Goal: Task Accomplishment & Management: Manage account settings

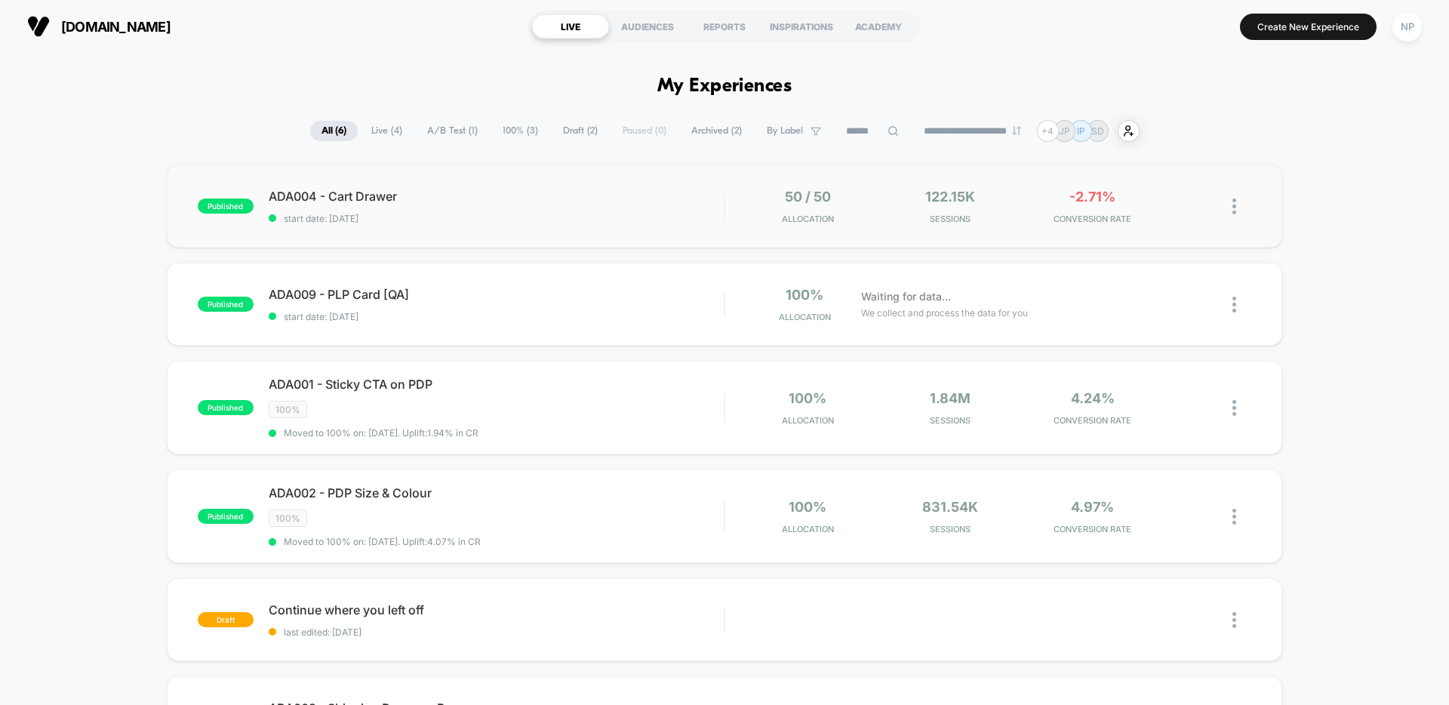
click at [648, 182] on div "published ADA004 - Cart Drawer start date: [DATE] 50 / 50 Allocation 122.15k Se…" at bounding box center [725, 206] width 1116 height 83
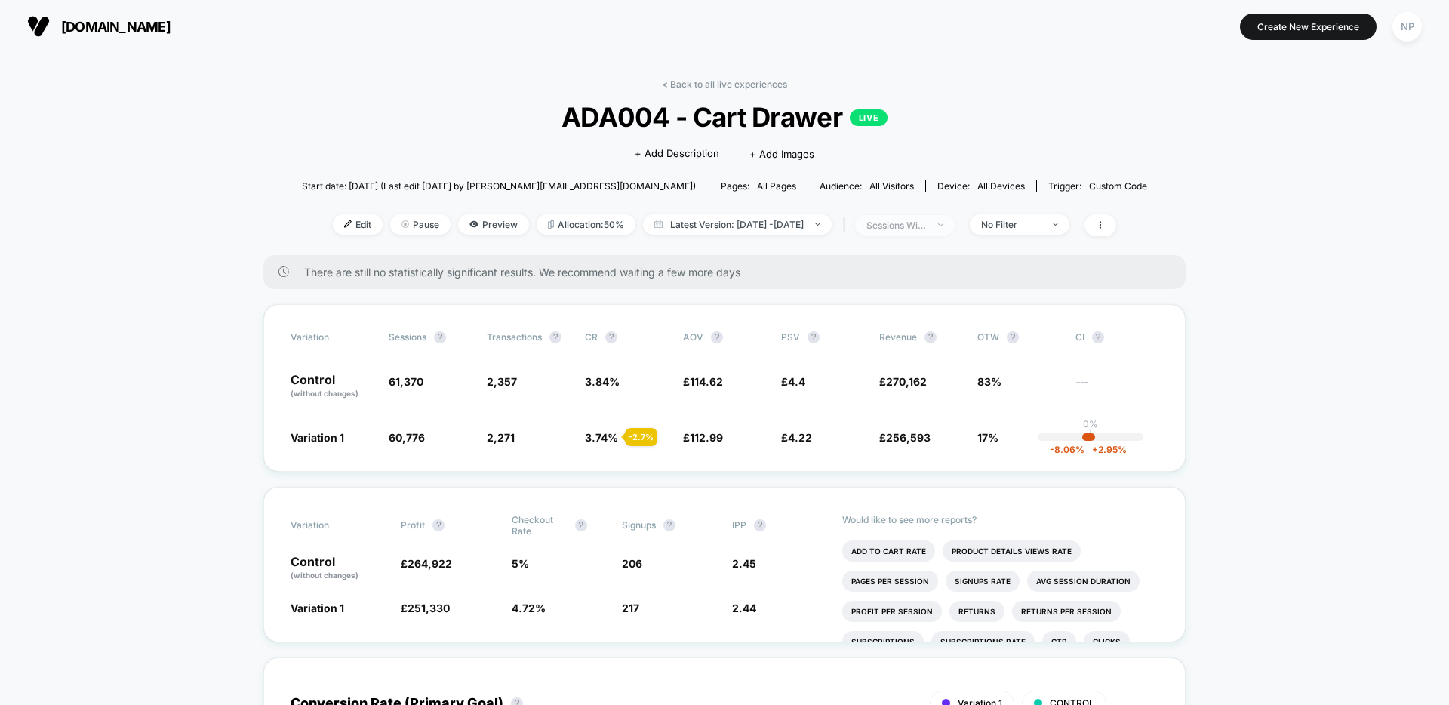
click at [930, 215] on span "sessions with impression" at bounding box center [905, 225] width 100 height 20
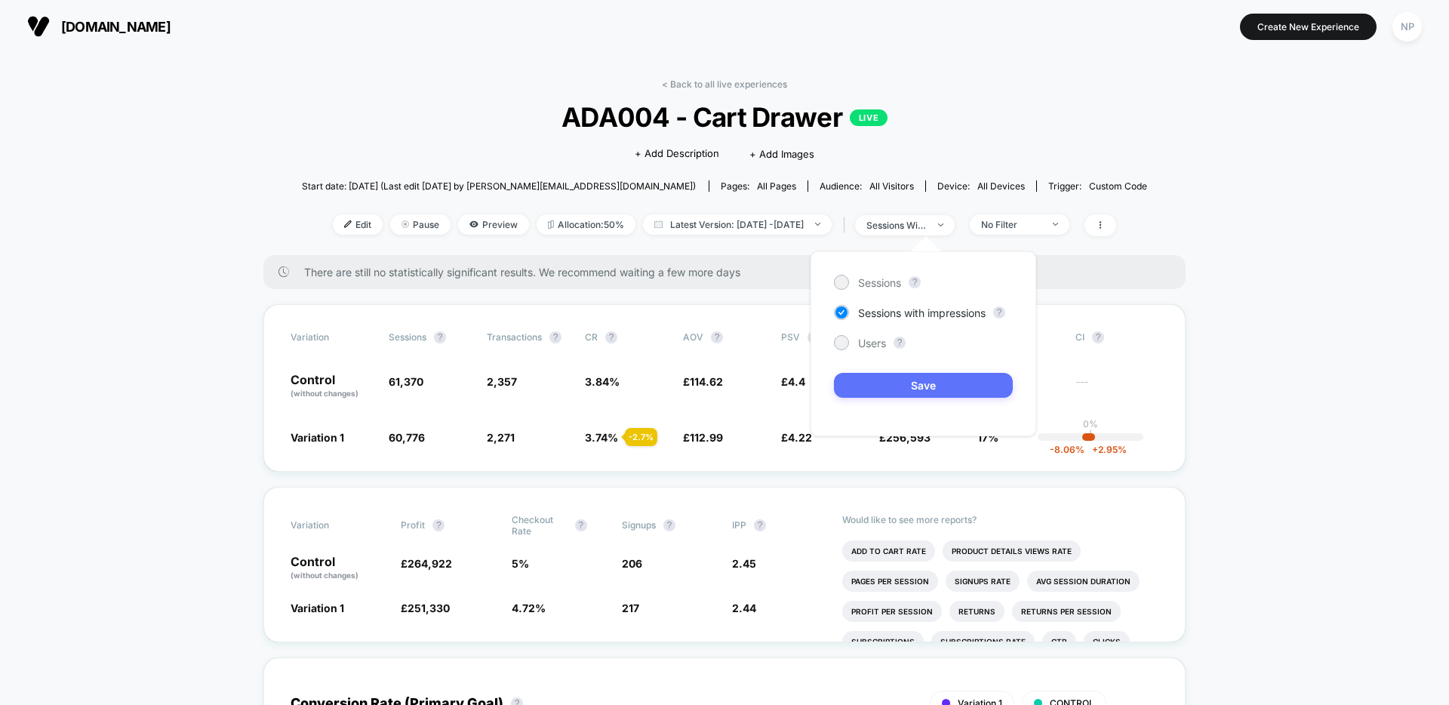
drag, startPoint x: 880, startPoint y: 281, endPoint x: 876, endPoint y: 376, distance: 95.2
click at [880, 281] on span "Sessions" at bounding box center [879, 282] width 43 height 13
click at [882, 375] on button "Save" at bounding box center [923, 385] width 179 height 25
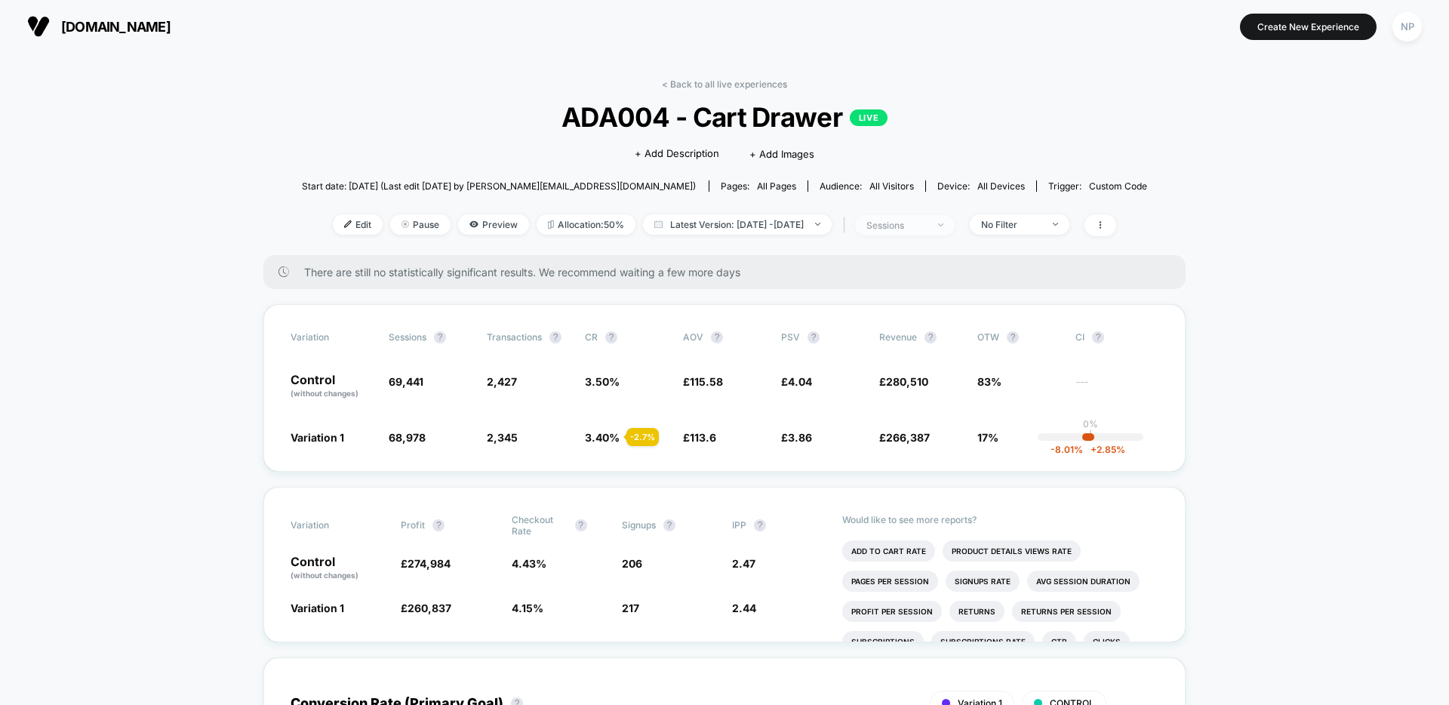
click at [927, 224] on div "sessions" at bounding box center [897, 225] width 60 height 11
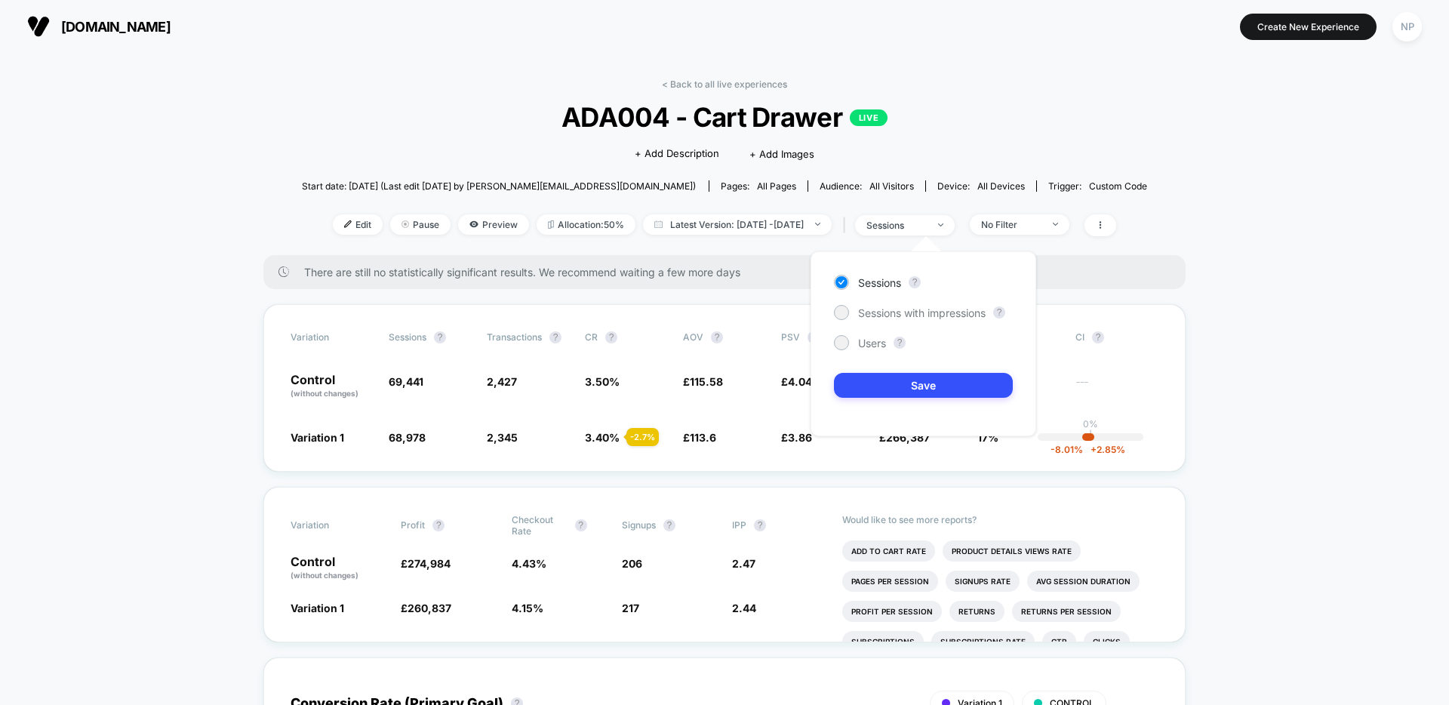
drag, startPoint x: 925, startPoint y: 308, endPoint x: 923, endPoint y: 333, distance: 25.0
click at [925, 308] on span "Sessions with impressions" at bounding box center [922, 312] width 128 height 13
click at [906, 396] on button "Save" at bounding box center [923, 385] width 179 height 25
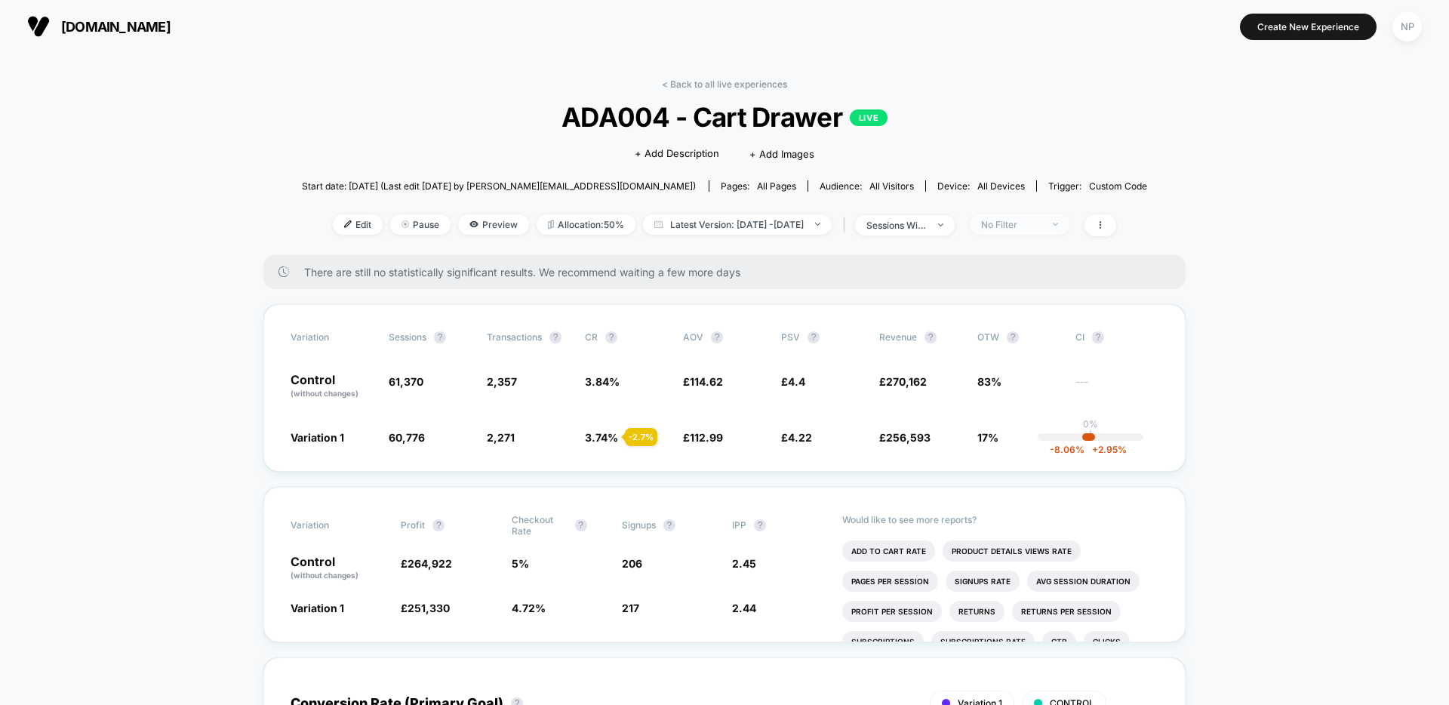
click at [1070, 220] on span "No Filter" at bounding box center [1020, 224] width 100 height 20
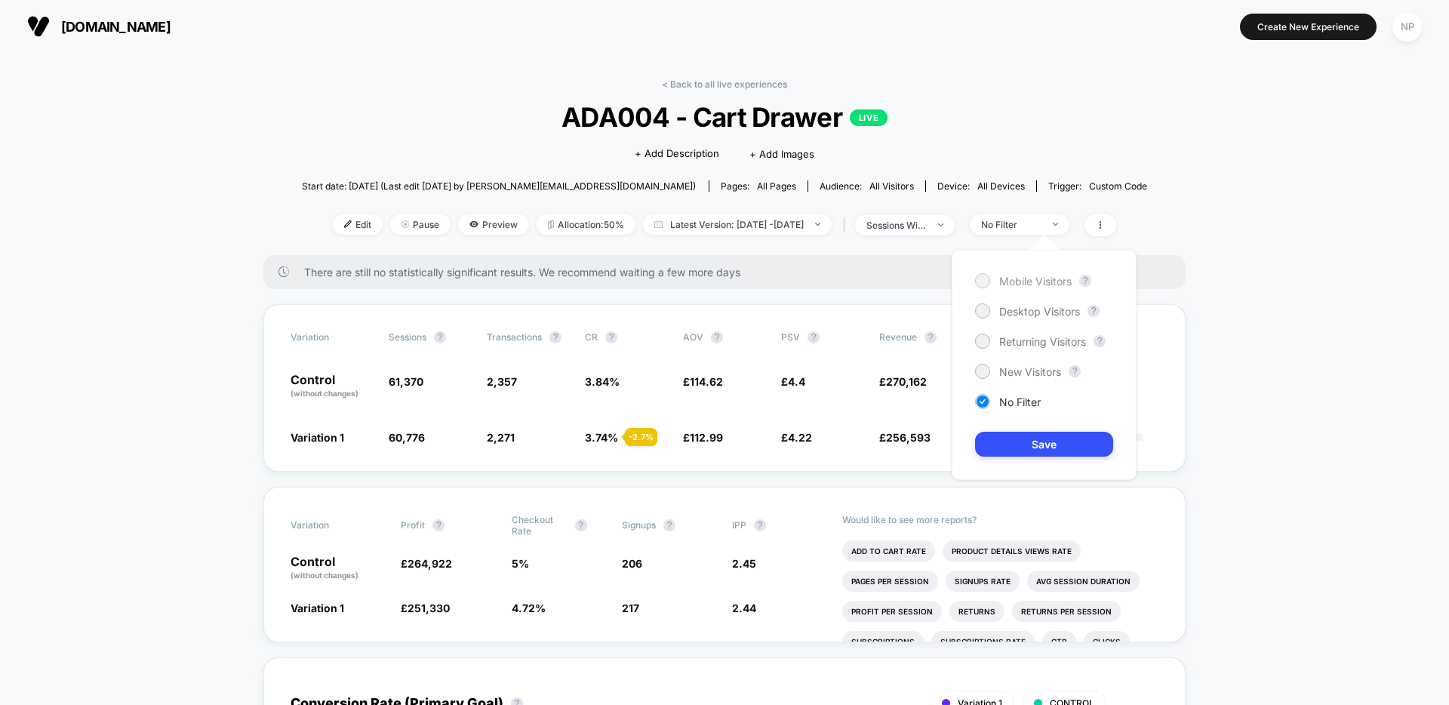
click at [1033, 276] on span "Mobile Visitors" at bounding box center [1035, 281] width 72 height 13
click at [1059, 439] on button "Save" at bounding box center [1044, 444] width 138 height 25
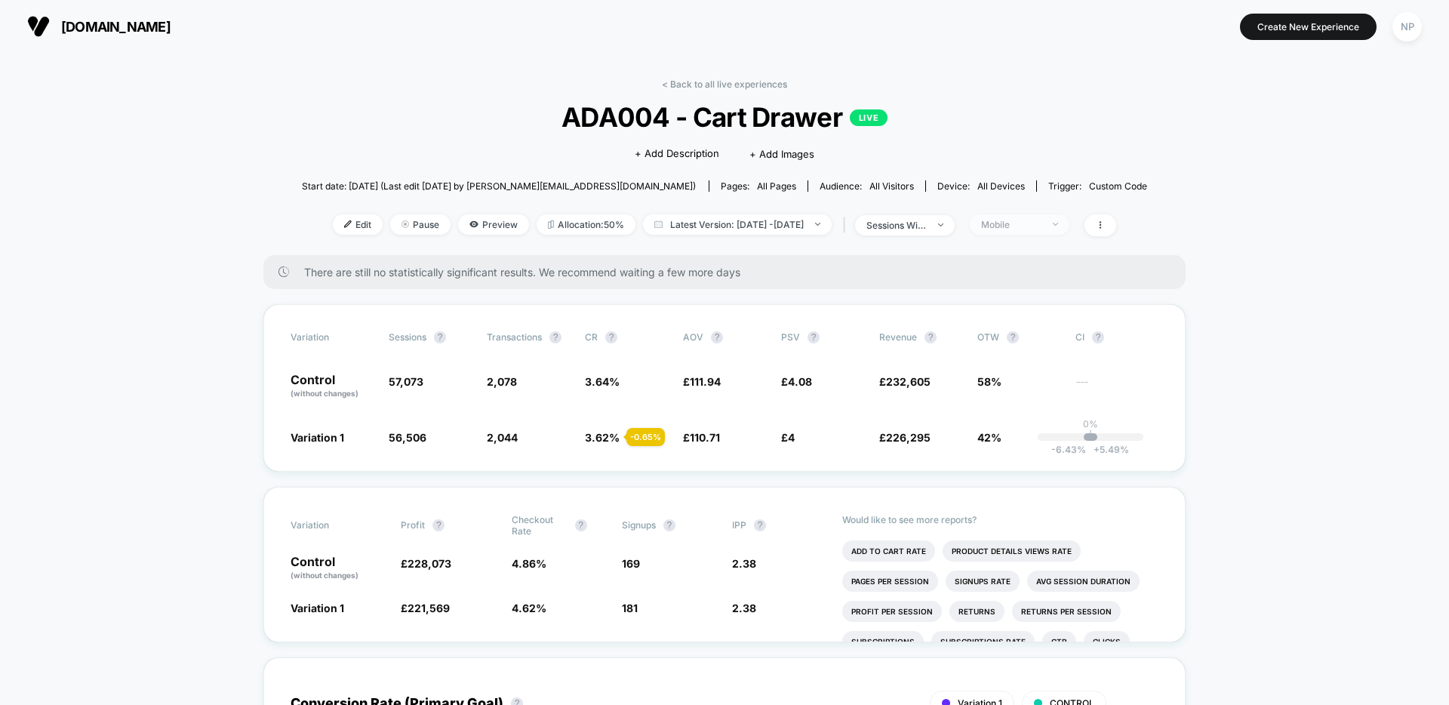
click at [1029, 222] on div "Mobile" at bounding box center [1011, 224] width 60 height 11
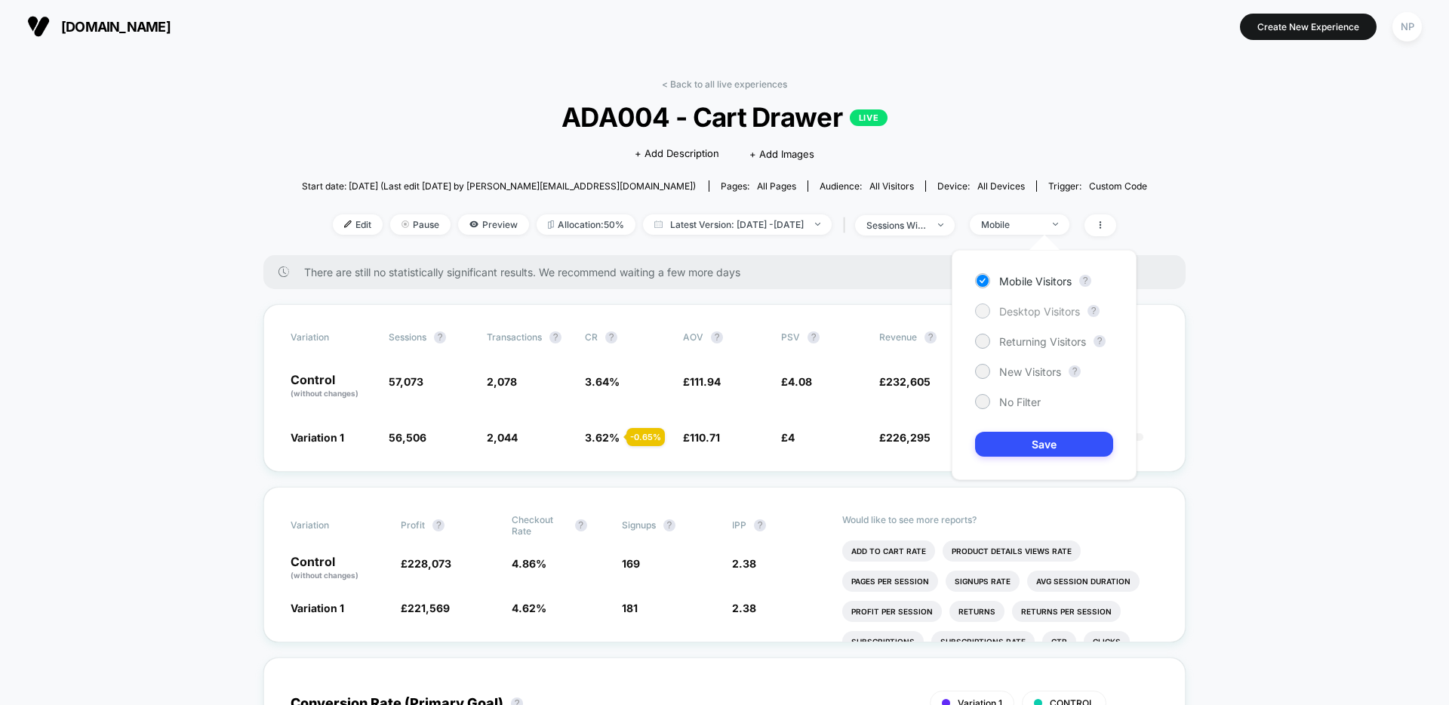
click at [1027, 309] on span "Desktop Visitors" at bounding box center [1039, 311] width 81 height 13
click at [1051, 443] on button "Save" at bounding box center [1044, 444] width 138 height 25
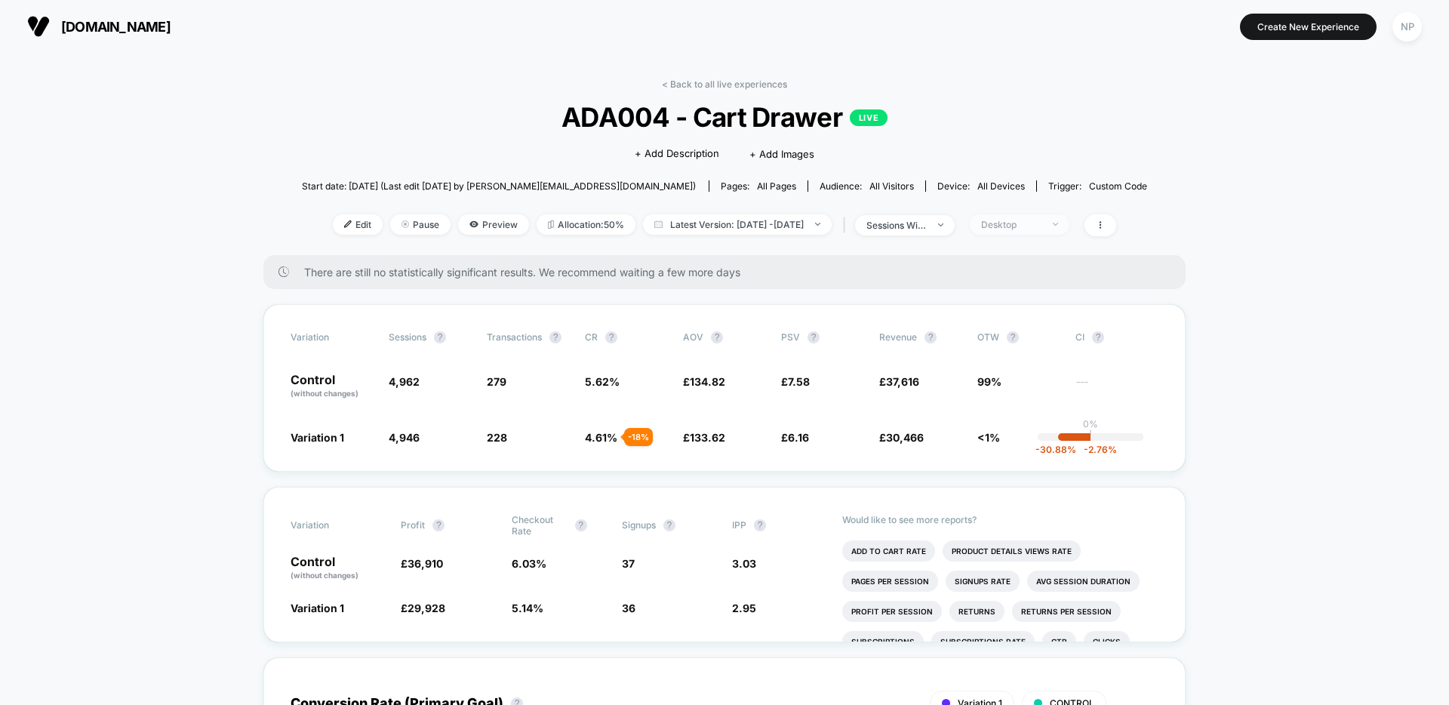
click at [1040, 236] on div "< Back to all live experiences ADA004 - Cart Drawer LIVE Click to edit experien…" at bounding box center [725, 167] width 846 height 177
click at [1042, 231] on span "Desktop" at bounding box center [1020, 224] width 100 height 20
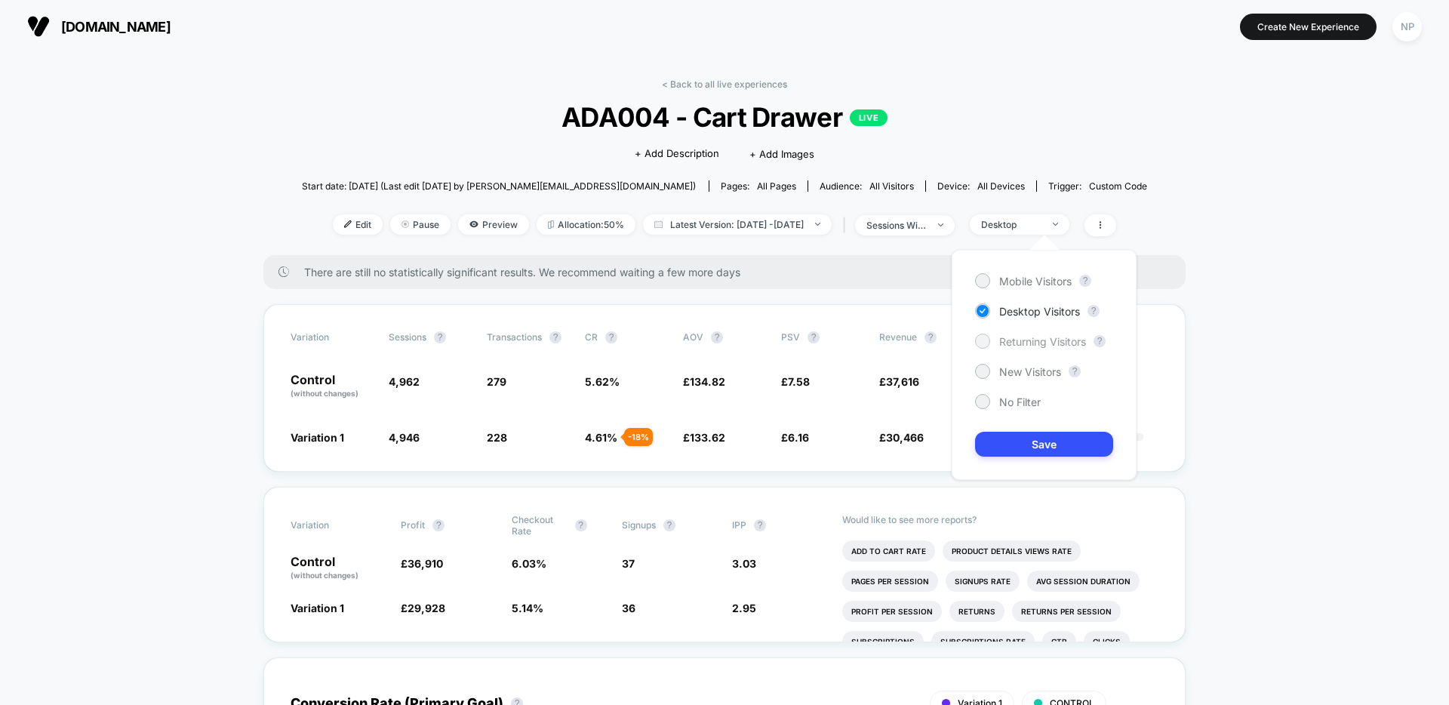
click at [1032, 346] on span "Returning Visitors" at bounding box center [1042, 341] width 87 height 13
click at [1024, 444] on button "Save" at bounding box center [1044, 444] width 138 height 25
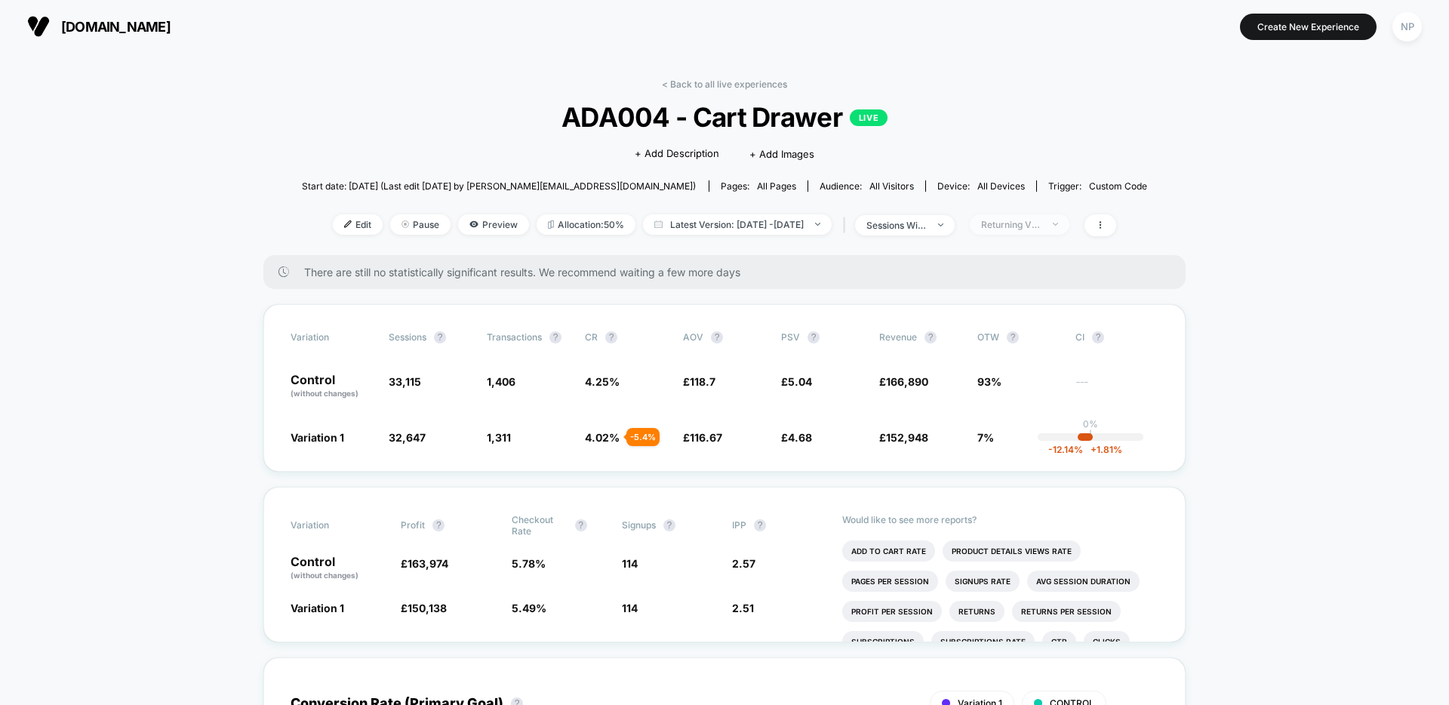
click at [1045, 214] on span "Returning Visitors" at bounding box center [1020, 224] width 100 height 20
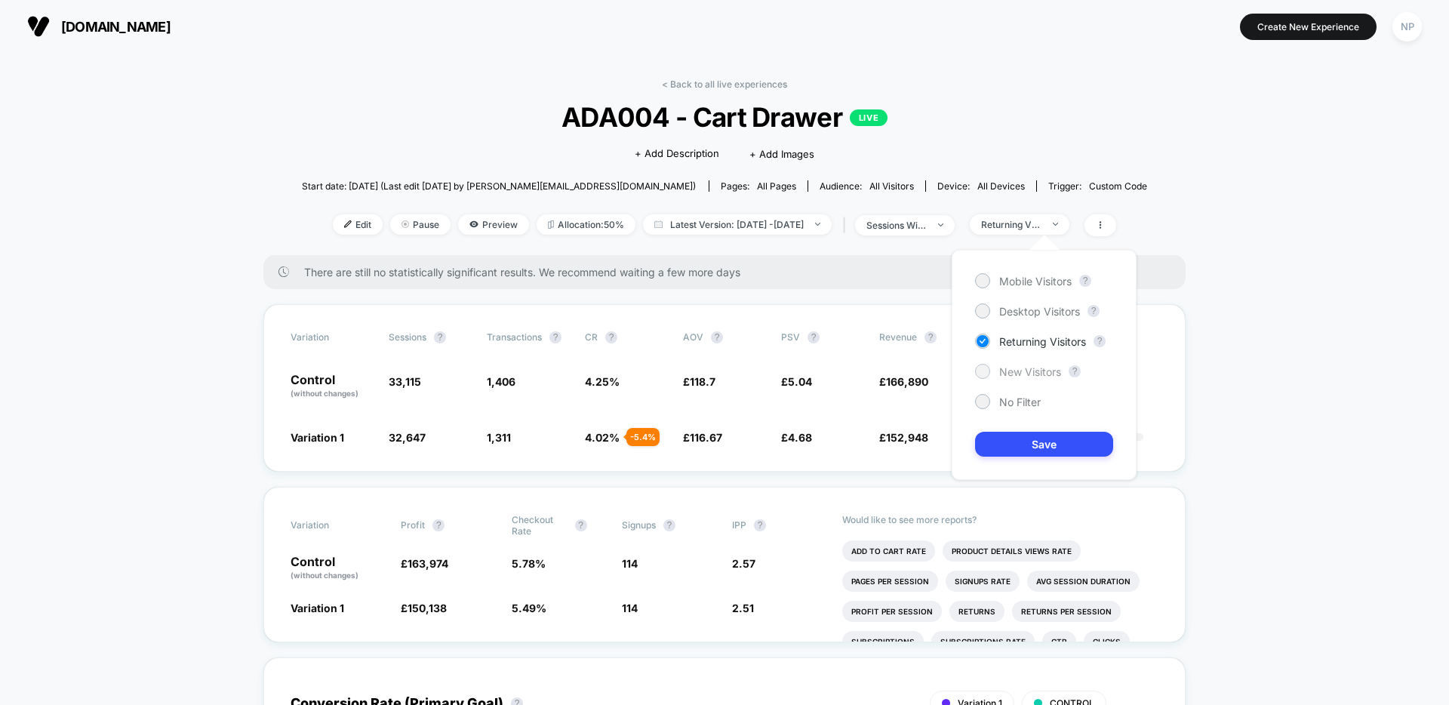
click at [1021, 373] on span "New Visitors" at bounding box center [1030, 371] width 62 height 13
click at [1013, 438] on button "Save" at bounding box center [1044, 444] width 138 height 25
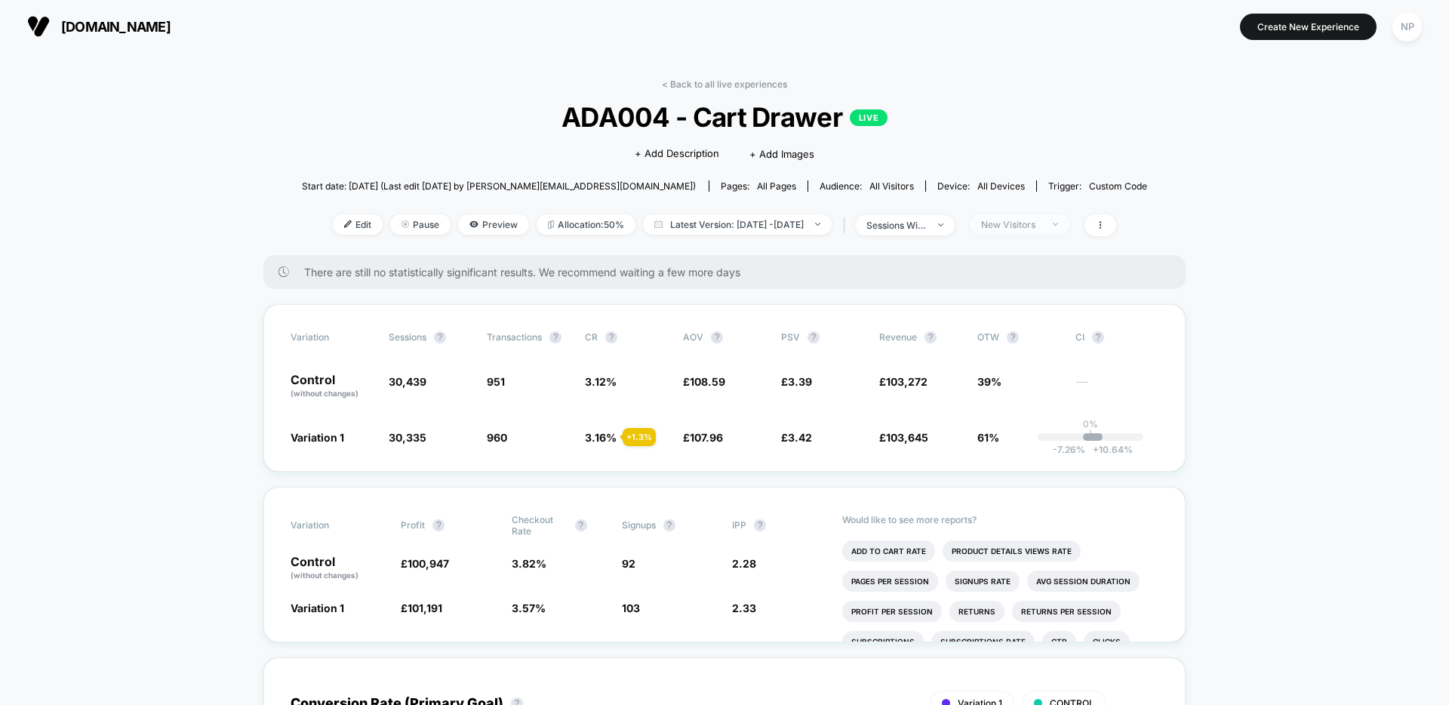
click at [1037, 230] on span "New Visitors" at bounding box center [1020, 224] width 100 height 20
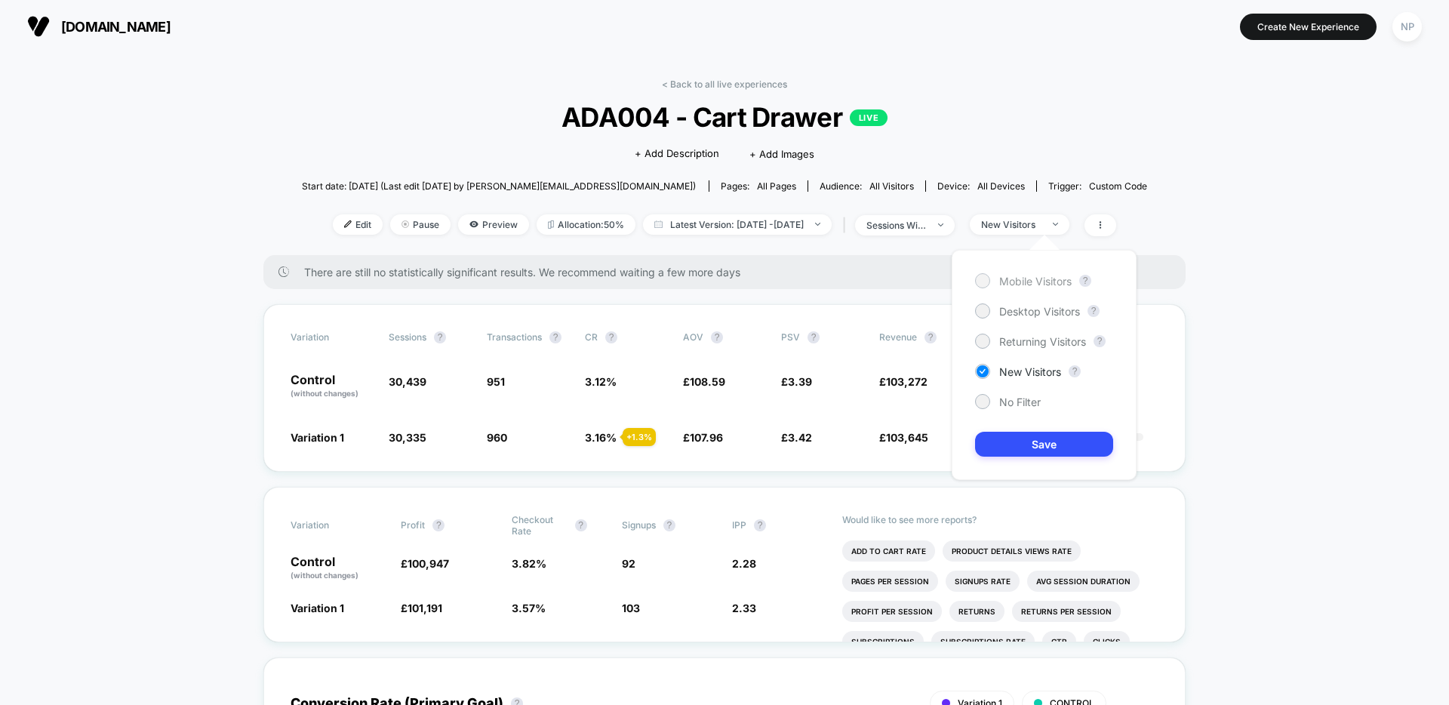
click at [1036, 288] on div "Mobile Visitors" at bounding box center [1023, 280] width 97 height 15
click at [1018, 448] on button "Save" at bounding box center [1044, 444] width 138 height 25
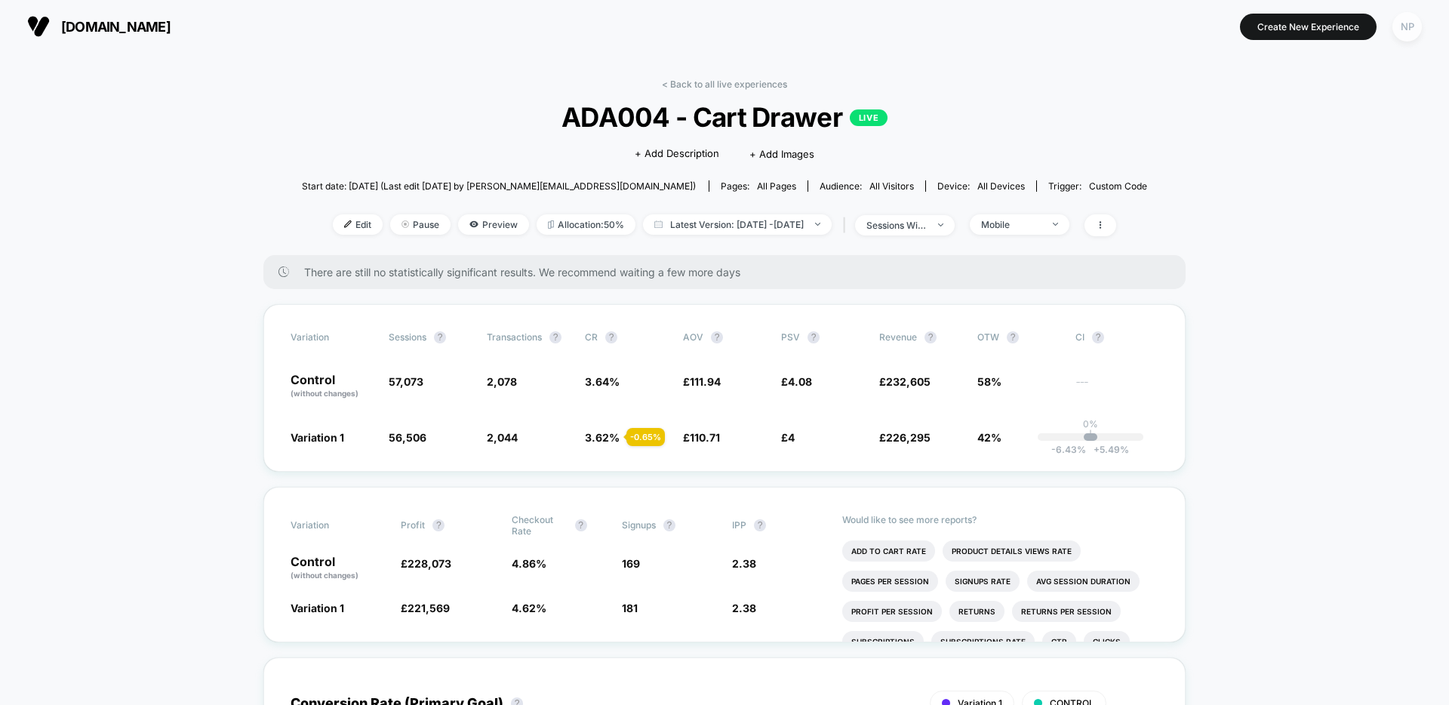
click at [1406, 26] on div "NP" at bounding box center [1407, 26] width 29 height 29
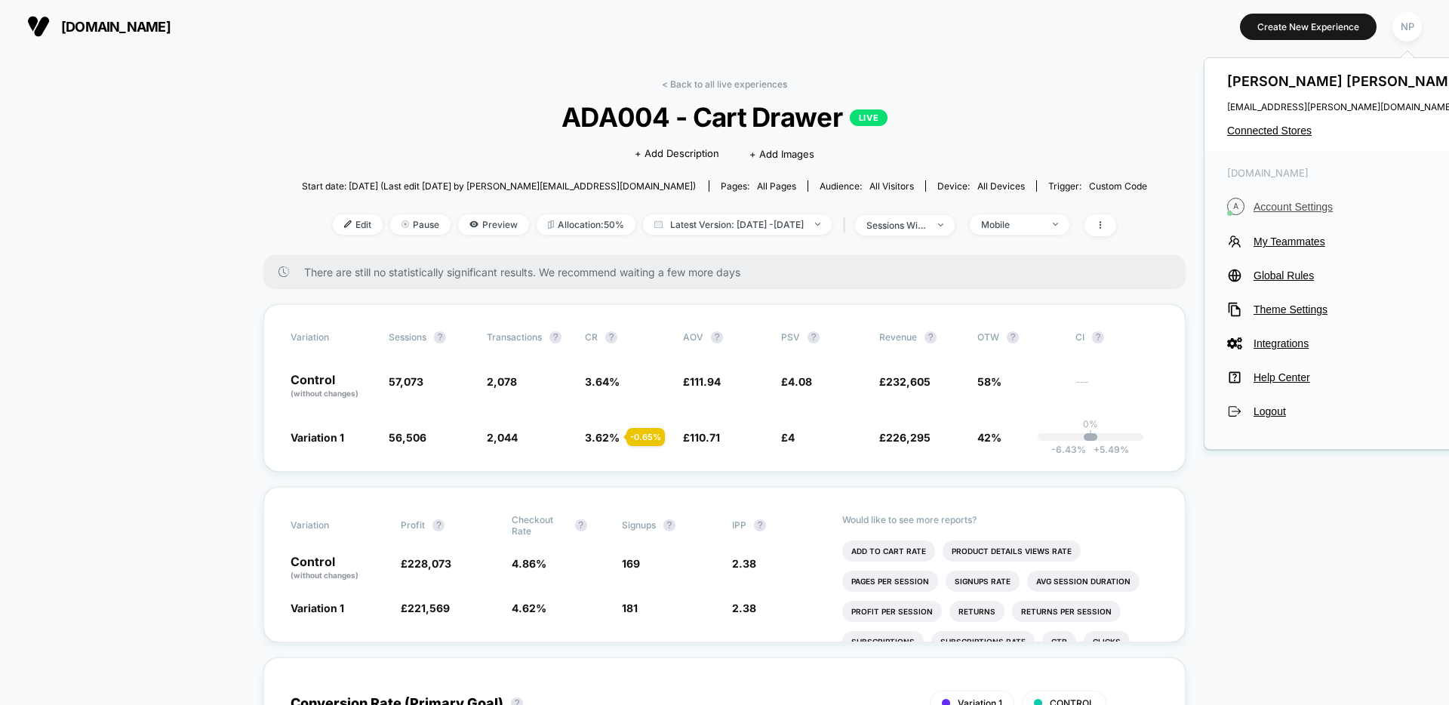
click at [1300, 201] on span "Account Settings" at bounding box center [1360, 207] width 212 height 12
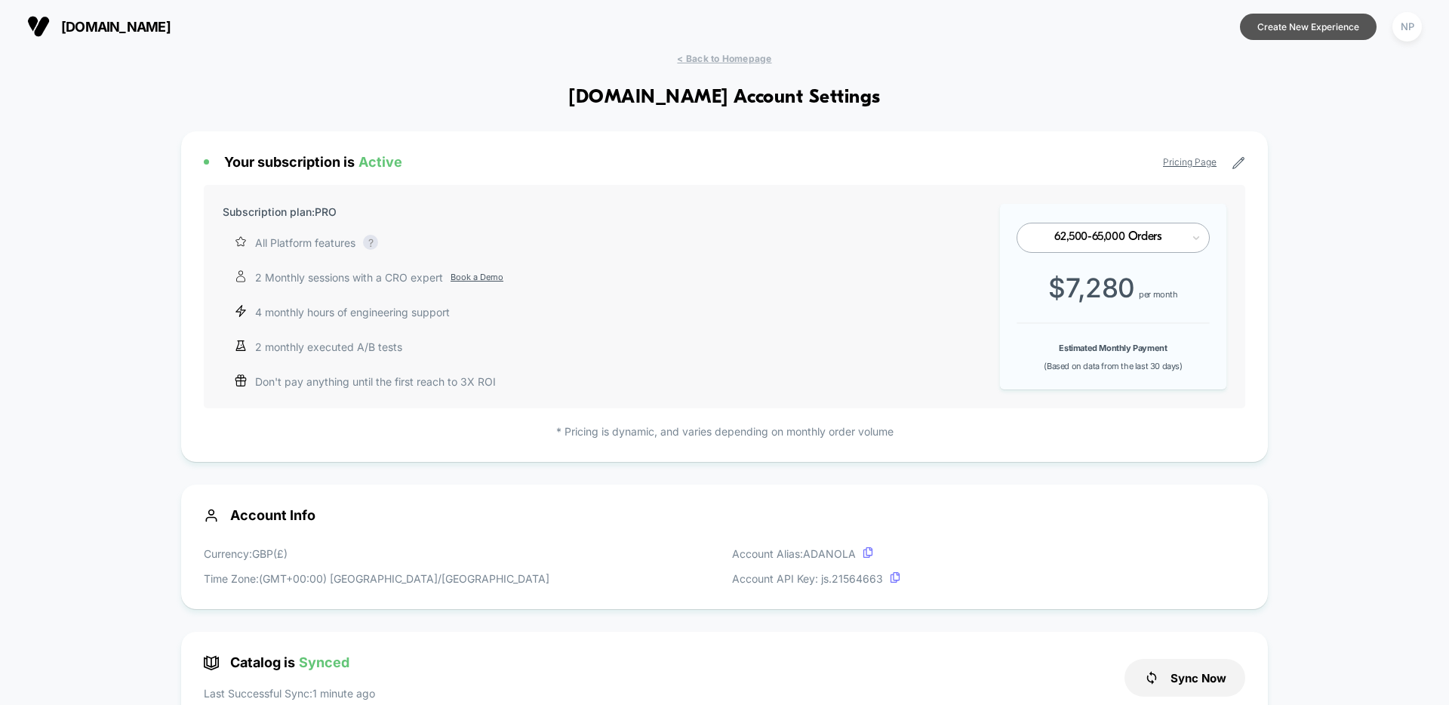
scroll to position [204, 0]
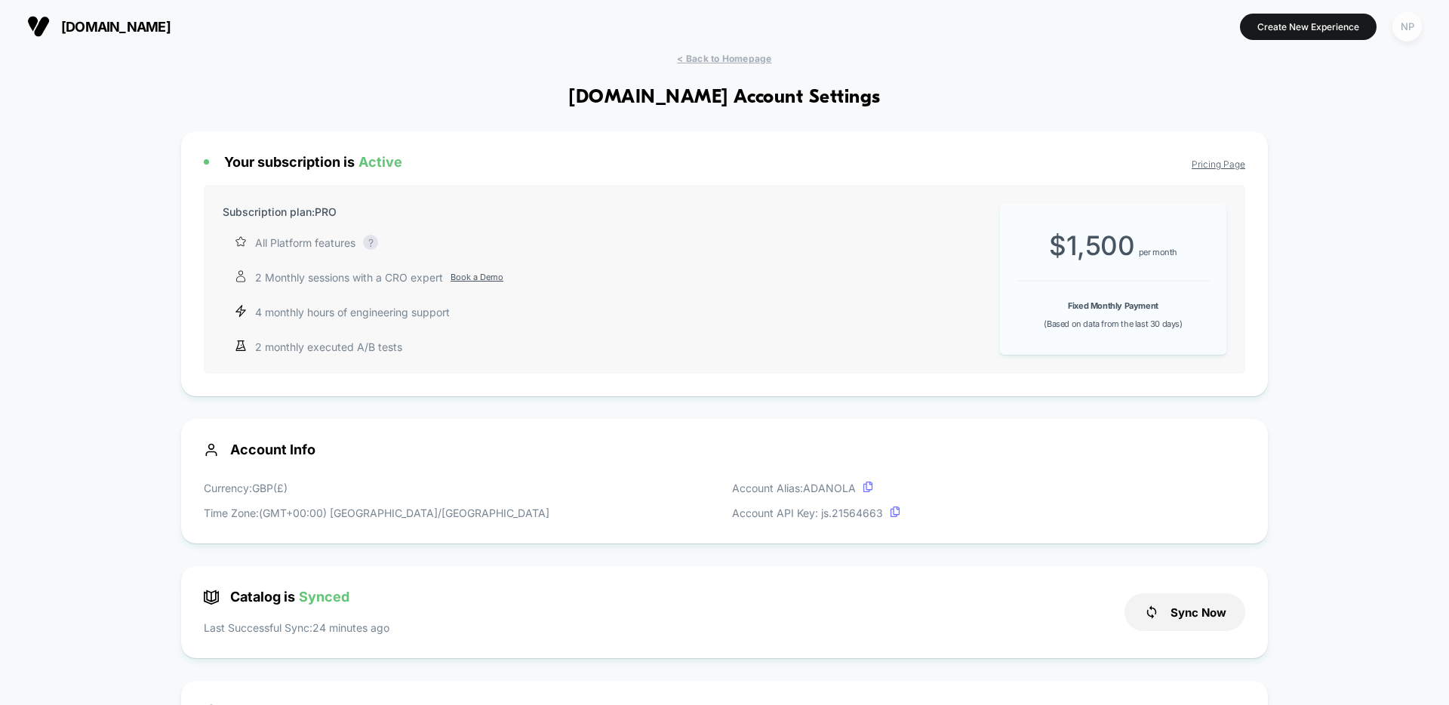
click at [1405, 34] on div "NP" at bounding box center [1407, 26] width 29 height 29
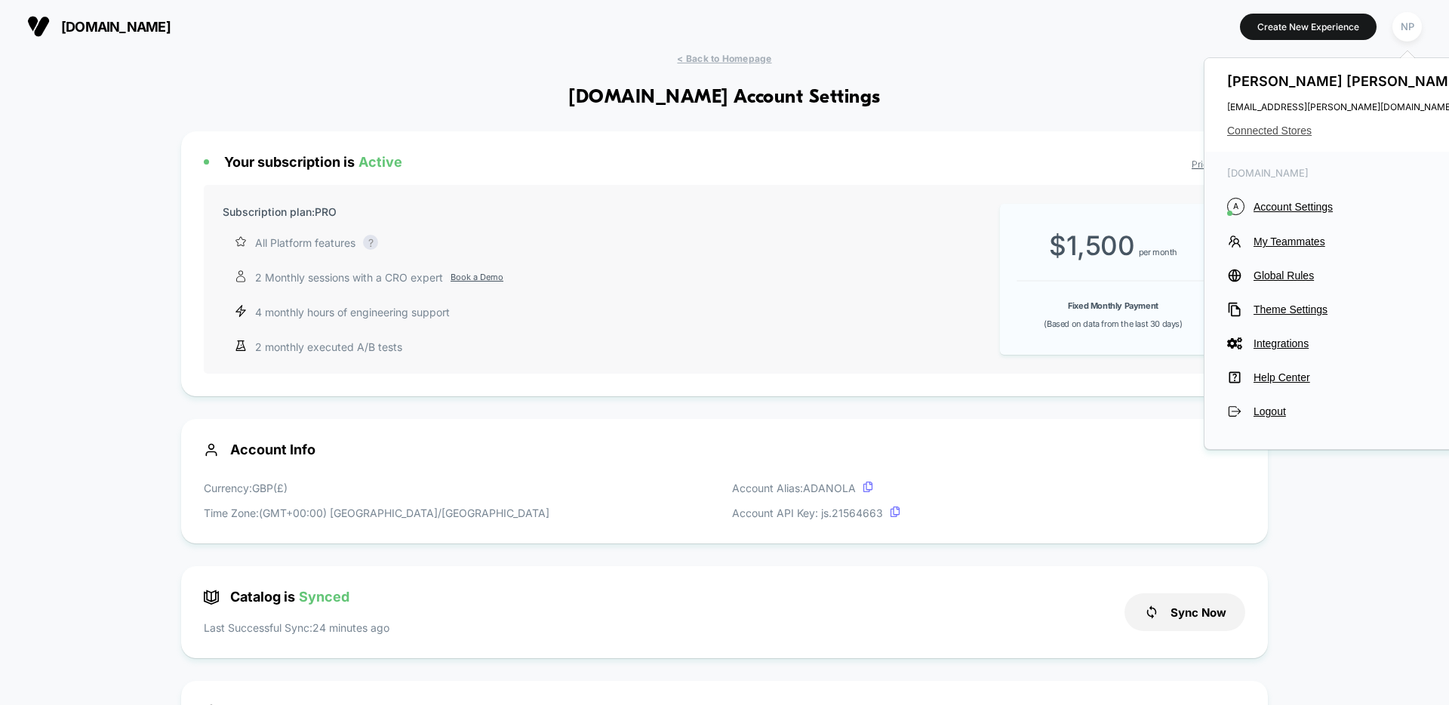
click at [1269, 134] on span "Connected Stores" at bounding box center [1346, 131] width 239 height 12
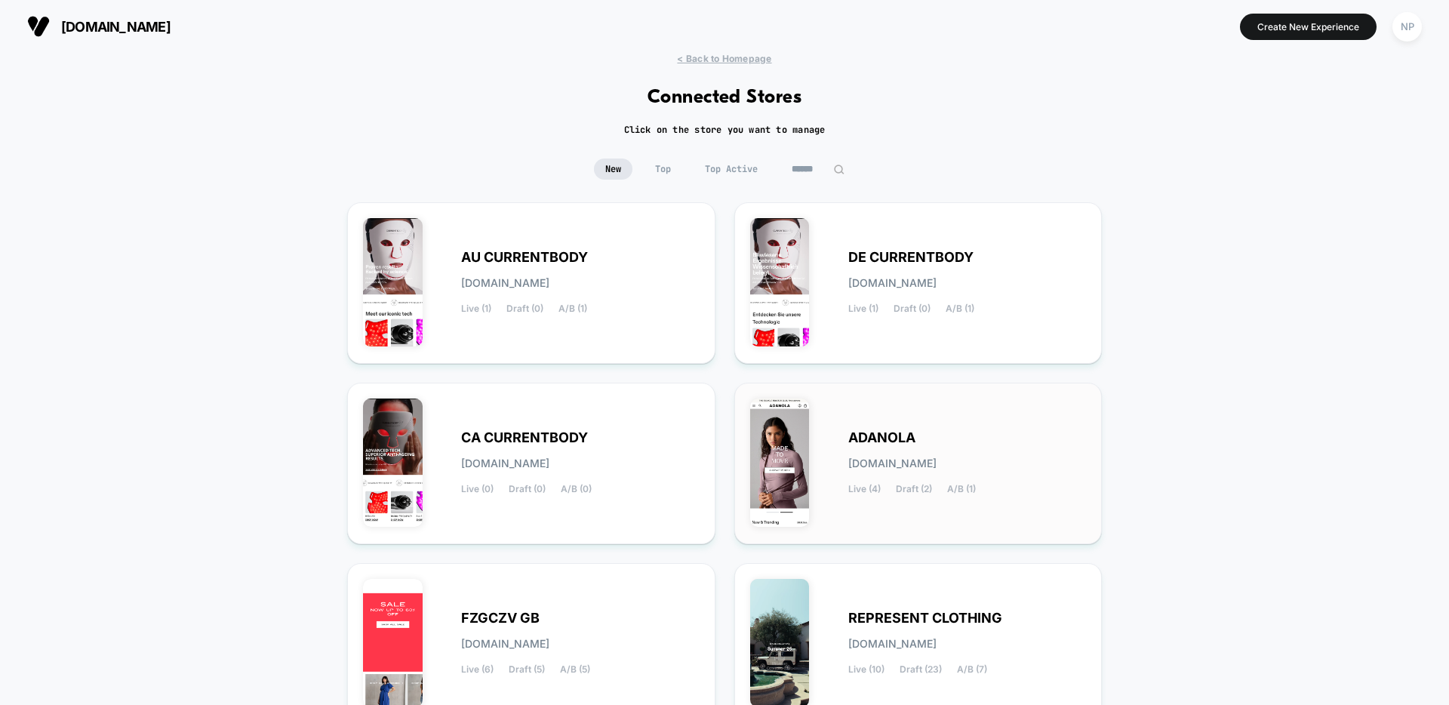
scroll to position [176, 0]
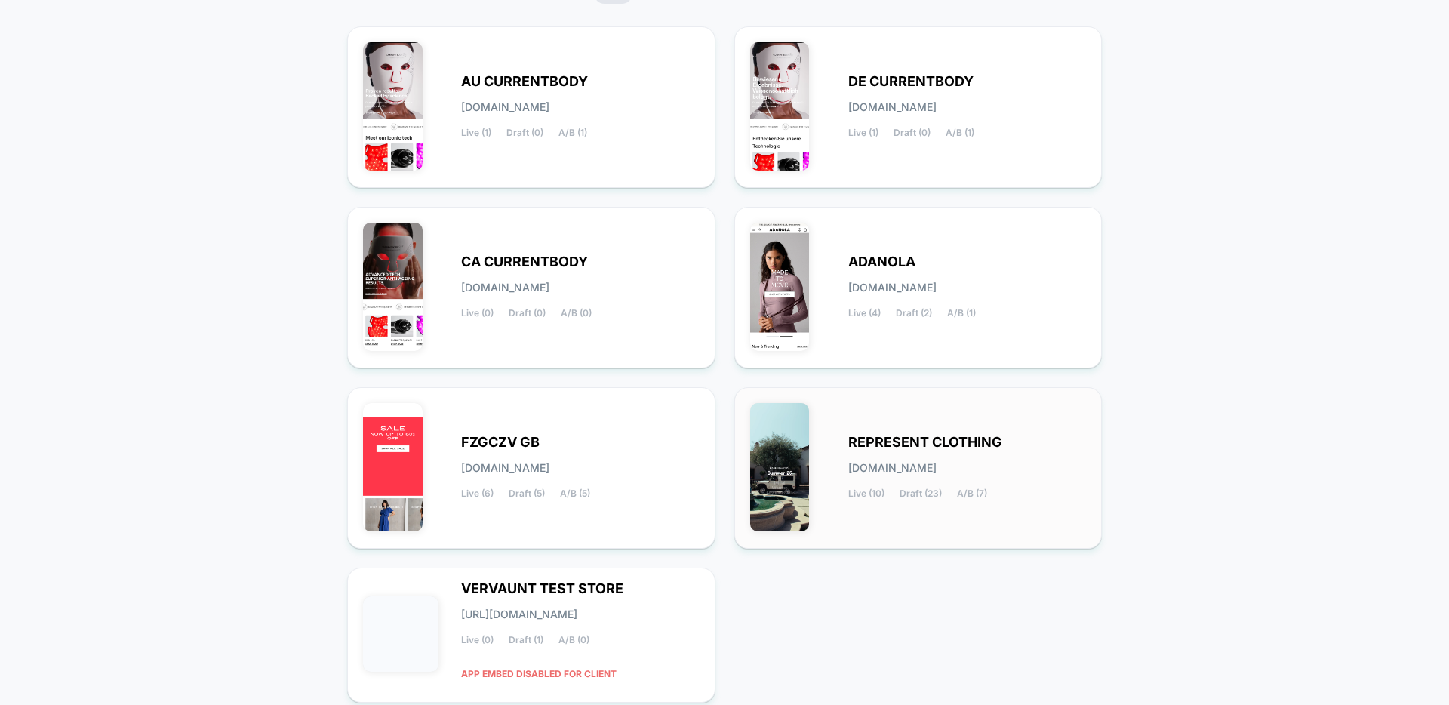
click at [845, 477] on div "REPRESENT CLOTHING represent-clothing.myshopify.com Live (10) Draft (23) A/B (7)" at bounding box center [918, 468] width 337 height 130
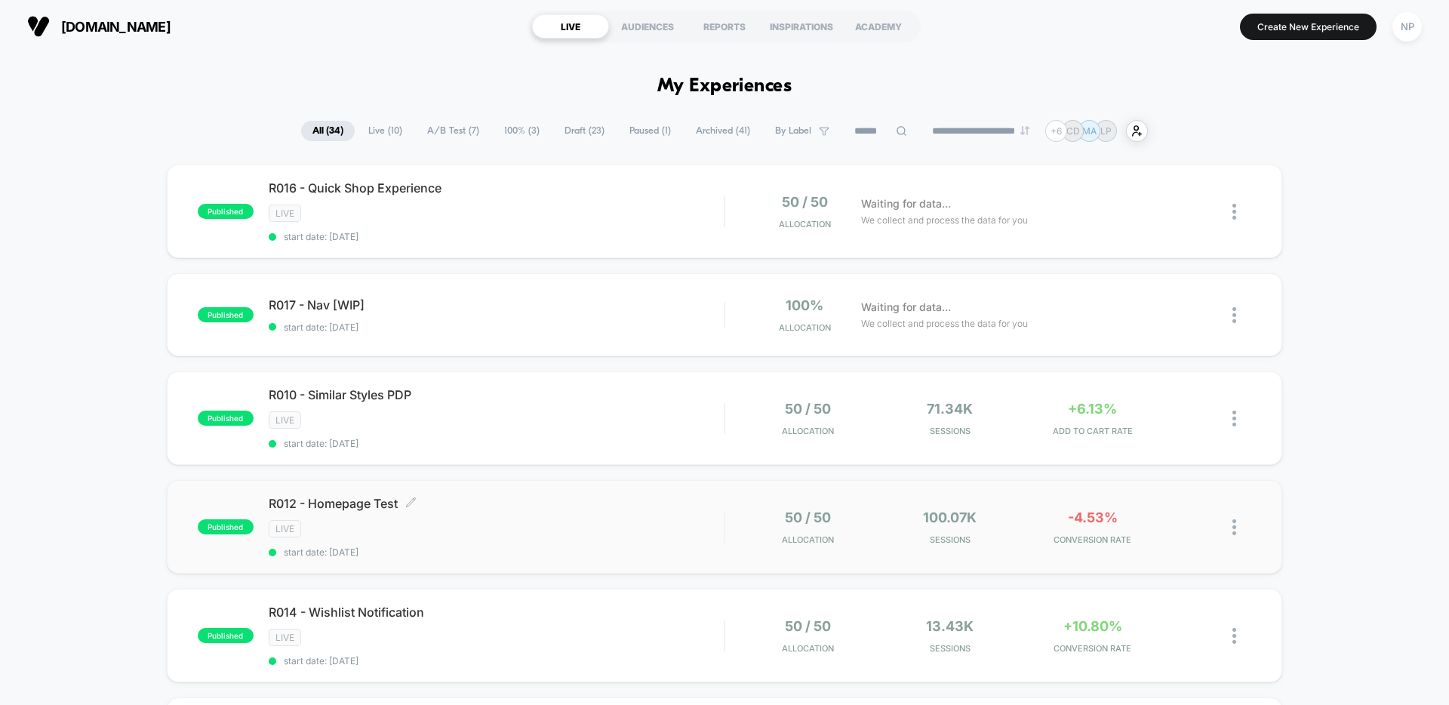
click at [675, 532] on div "LIVE" at bounding box center [496, 528] width 455 height 17
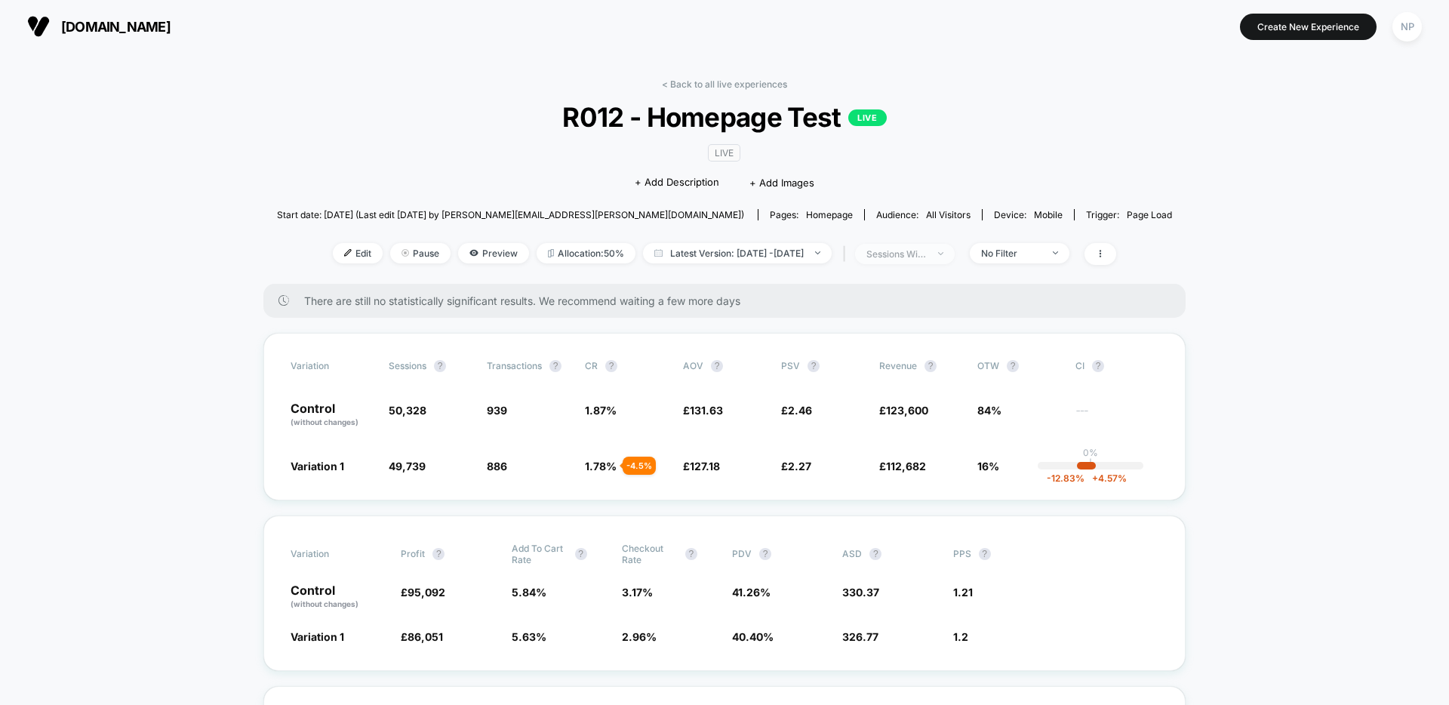
click at [955, 257] on span "sessions with impression" at bounding box center [905, 254] width 100 height 20
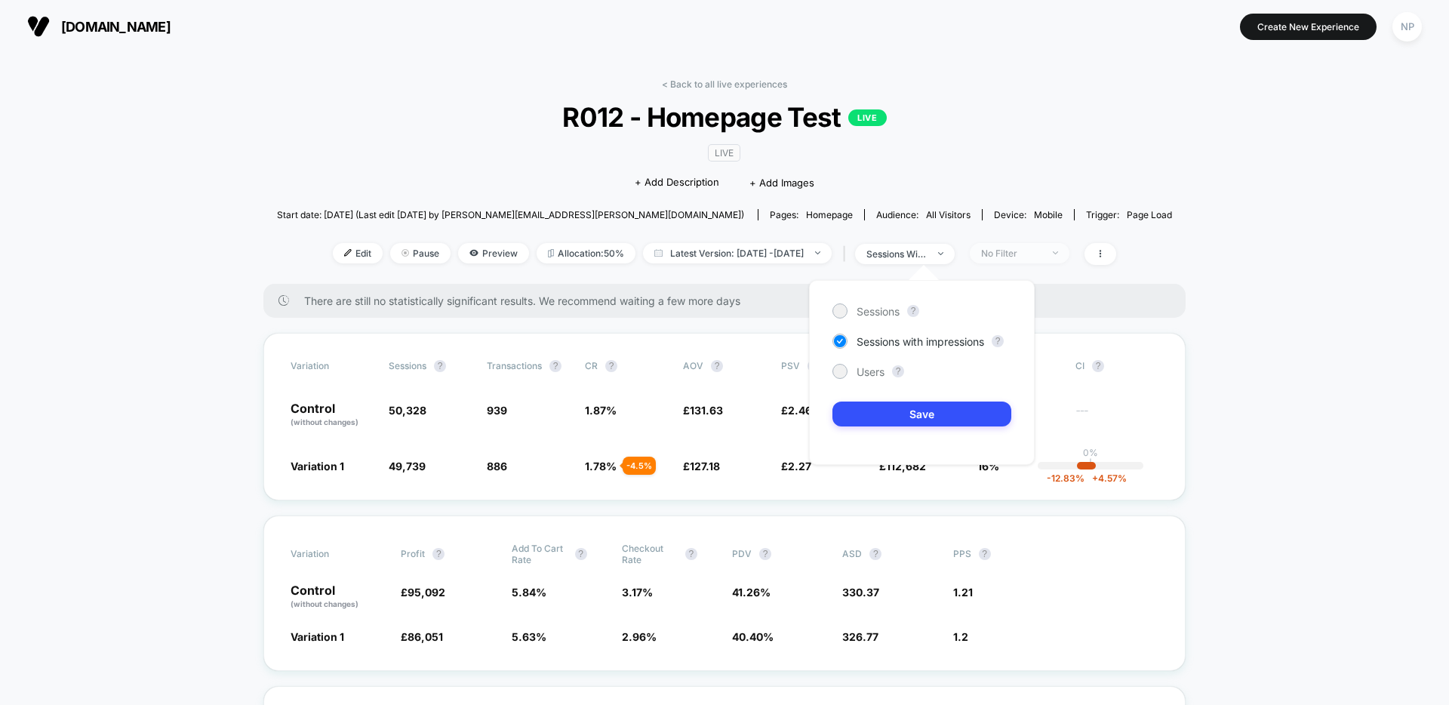
click at [1038, 257] on div "No Filter" at bounding box center [1011, 253] width 60 height 11
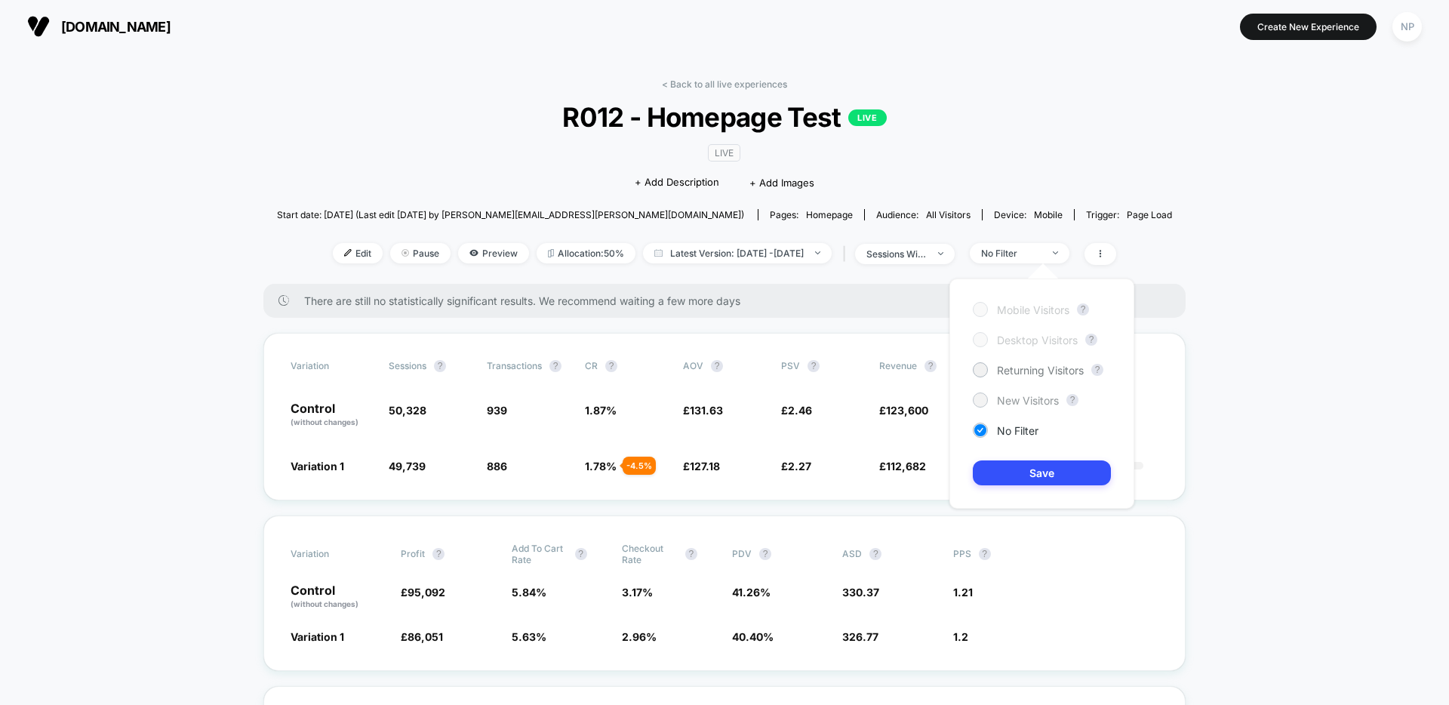
click at [1009, 402] on span "New Visitors" at bounding box center [1028, 400] width 62 height 13
click at [1018, 465] on button "Save" at bounding box center [1042, 472] width 138 height 25
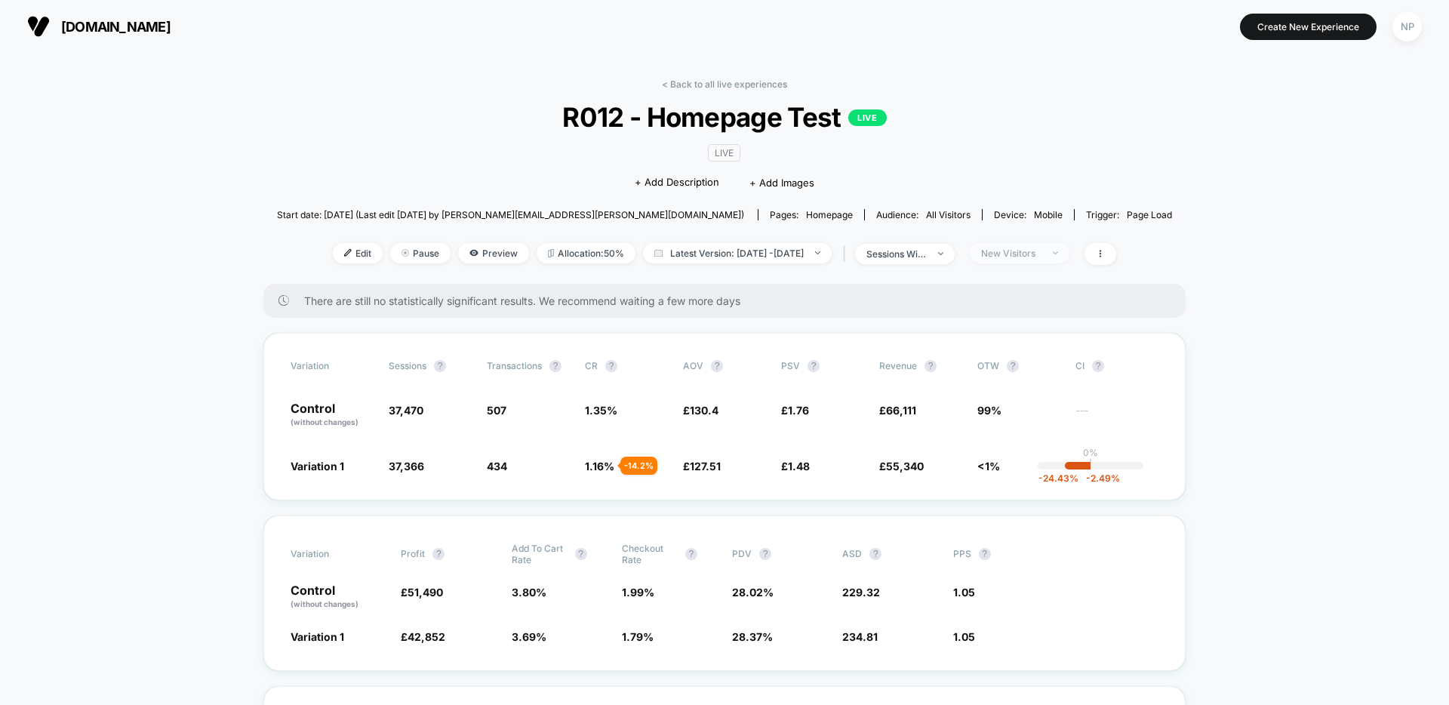
click at [1036, 251] on div "New Visitors" at bounding box center [1011, 253] width 60 height 11
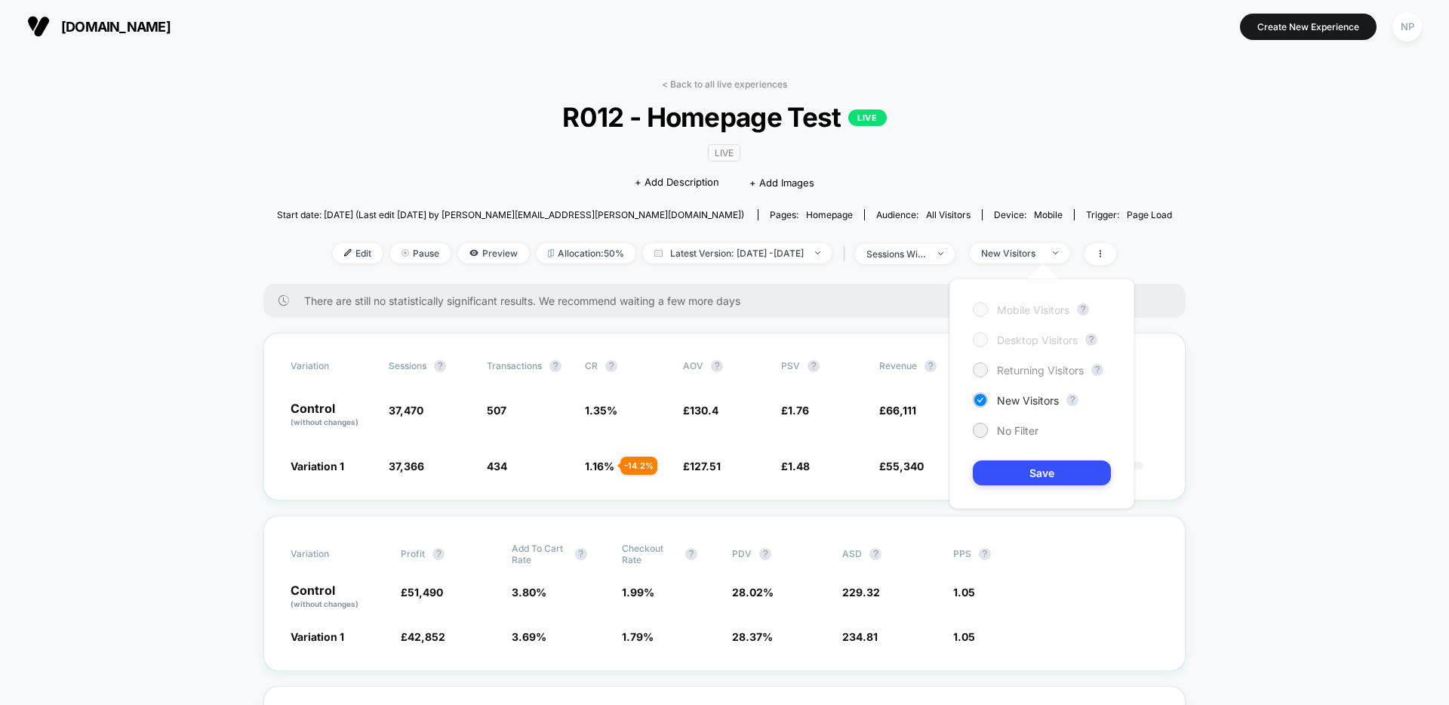
click at [1030, 365] on span "Returning Visitors" at bounding box center [1040, 370] width 87 height 13
click at [1031, 479] on button "Save" at bounding box center [1042, 472] width 138 height 25
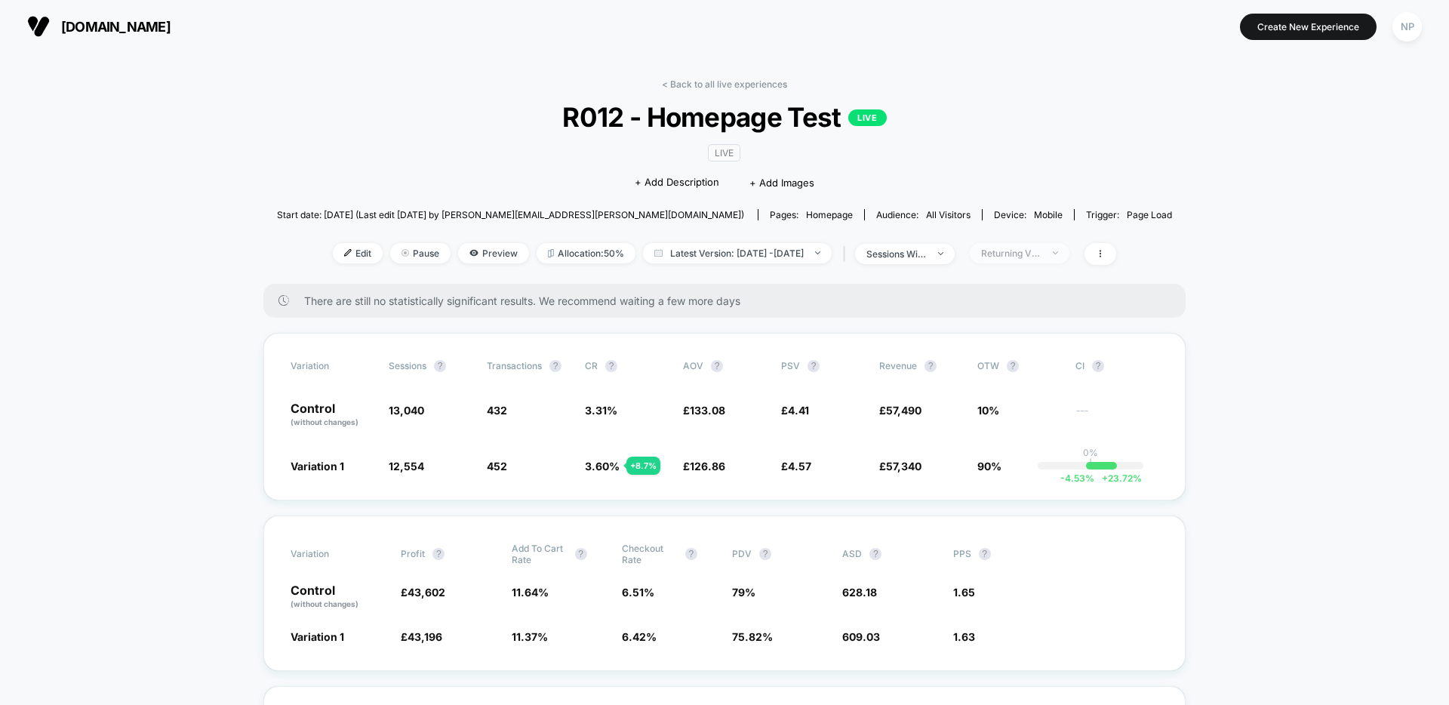
click at [1040, 257] on div "Returning Visitors" at bounding box center [1011, 253] width 60 height 11
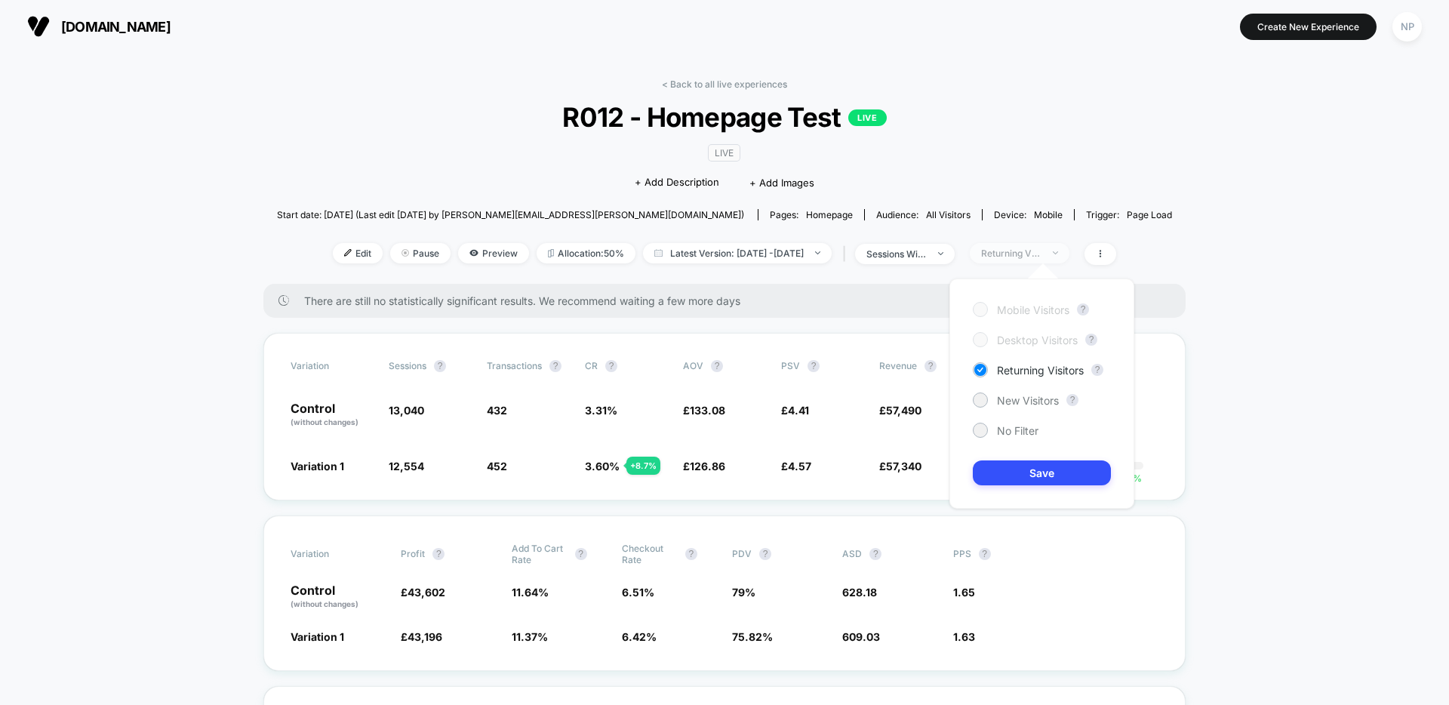
click at [1040, 257] on div "Returning Visitors" at bounding box center [1011, 253] width 60 height 11
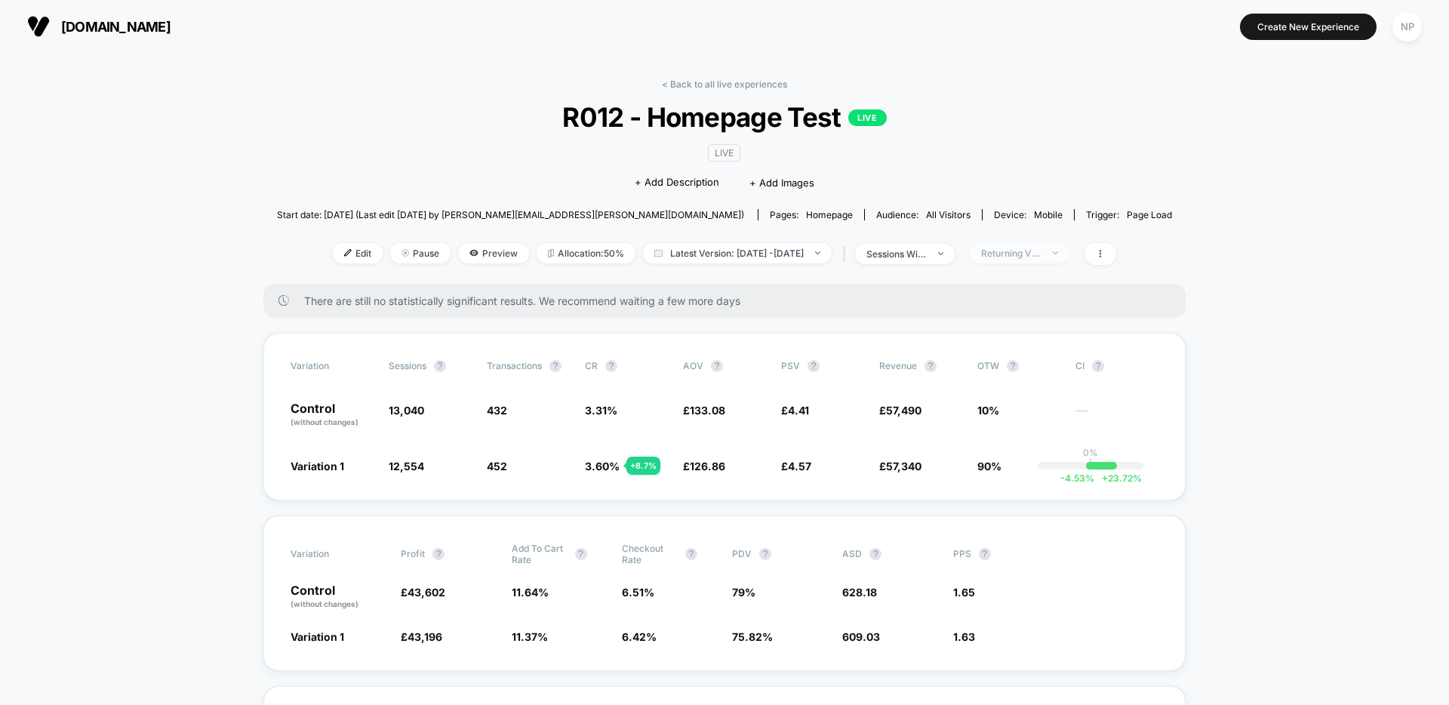
click at [1040, 257] on div "Returning Visitors" at bounding box center [1011, 253] width 60 height 11
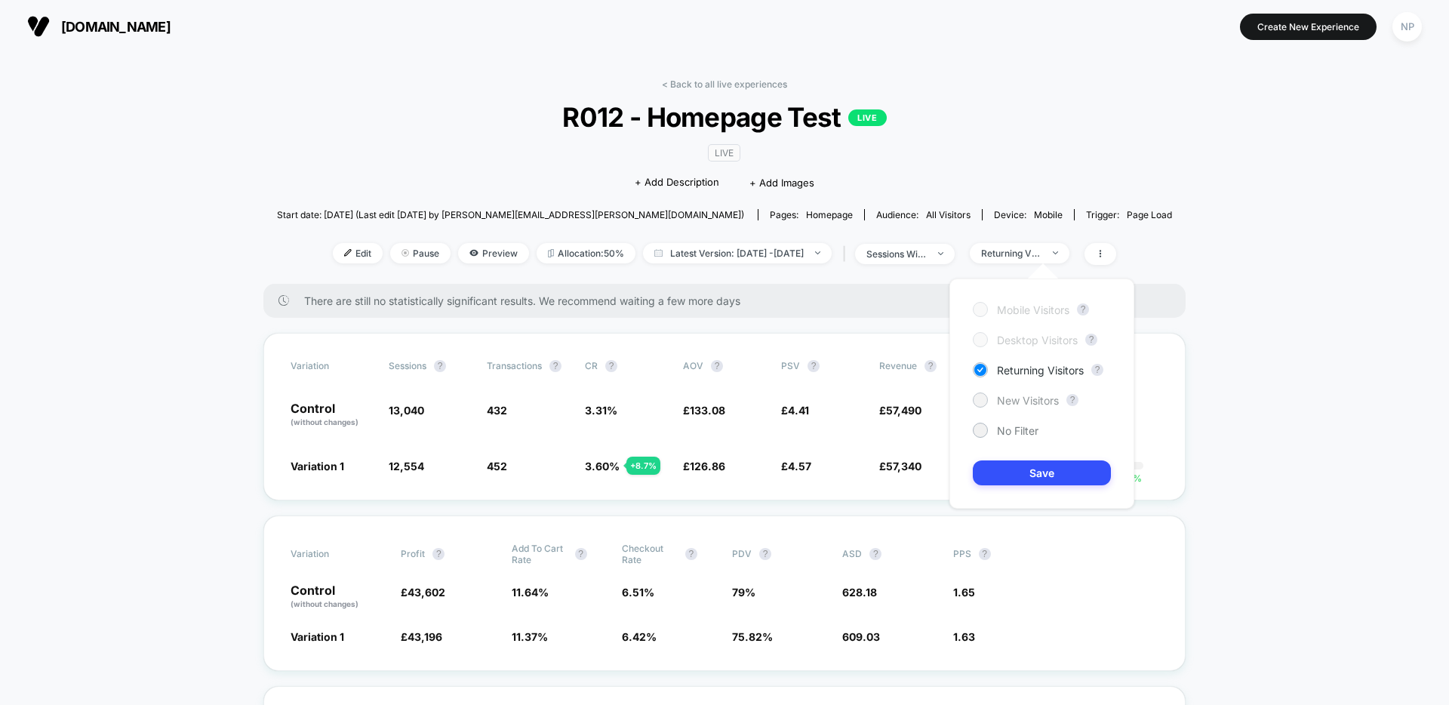
click at [1027, 399] on span "New Visitors" at bounding box center [1028, 400] width 62 height 13
click at [1024, 470] on button "Save" at bounding box center [1042, 472] width 138 height 25
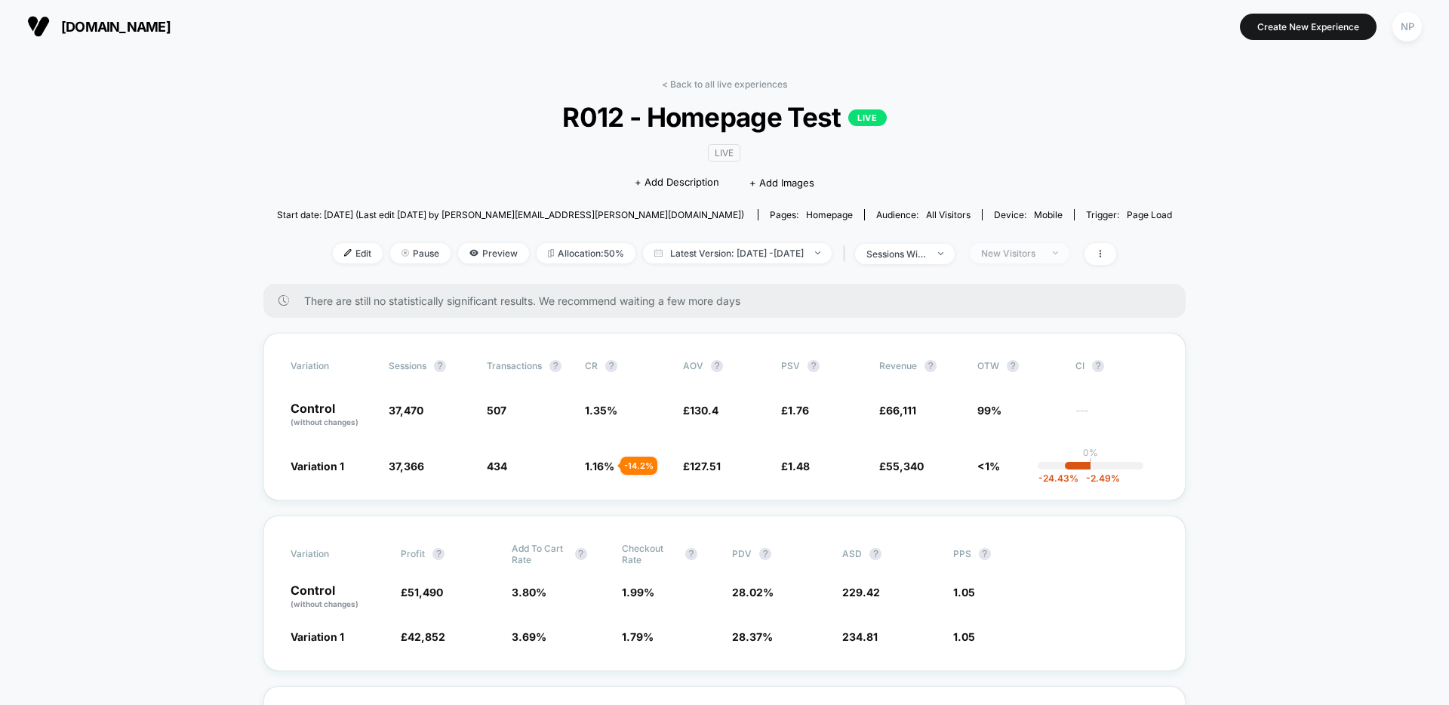
click at [1042, 256] on div "New Visitors" at bounding box center [1011, 253] width 60 height 11
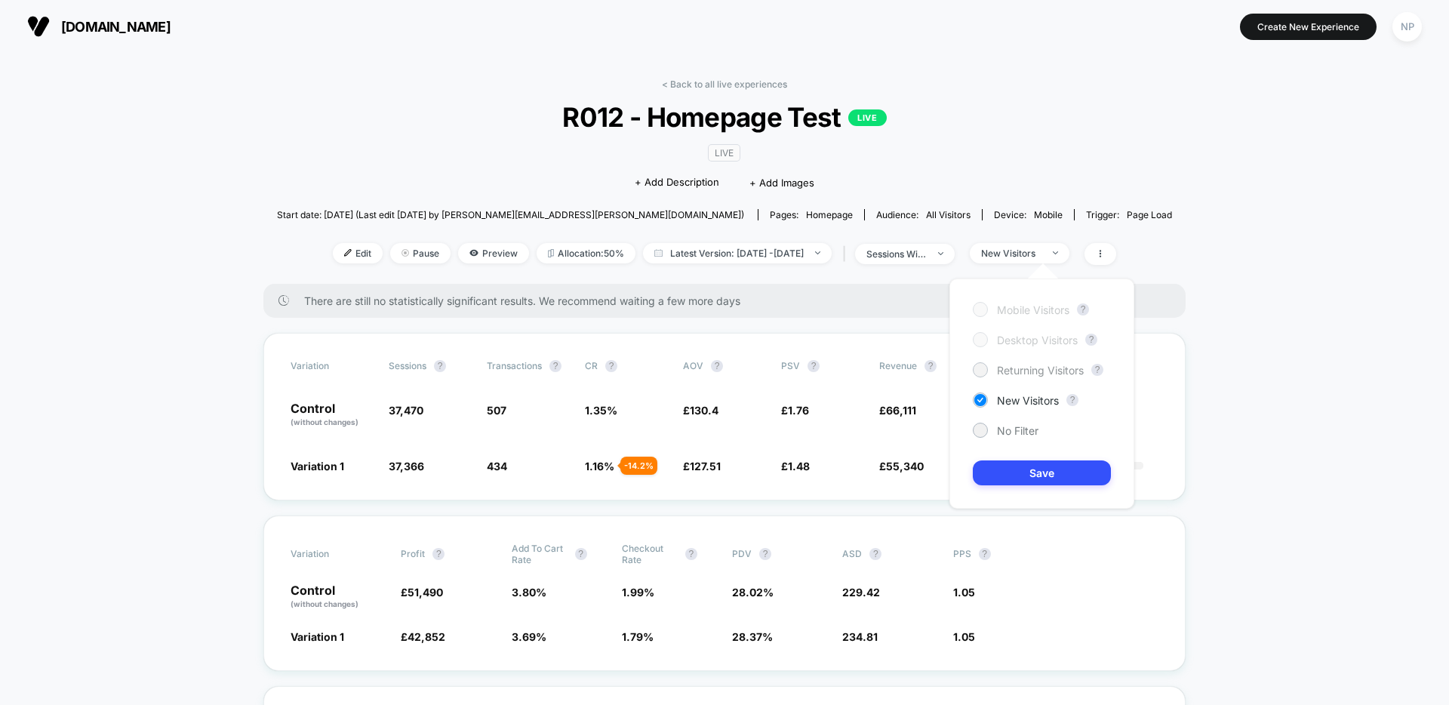
click at [1030, 367] on span "Returning Visitors" at bounding box center [1040, 370] width 87 height 13
click at [1027, 469] on button "Save" at bounding box center [1042, 472] width 138 height 25
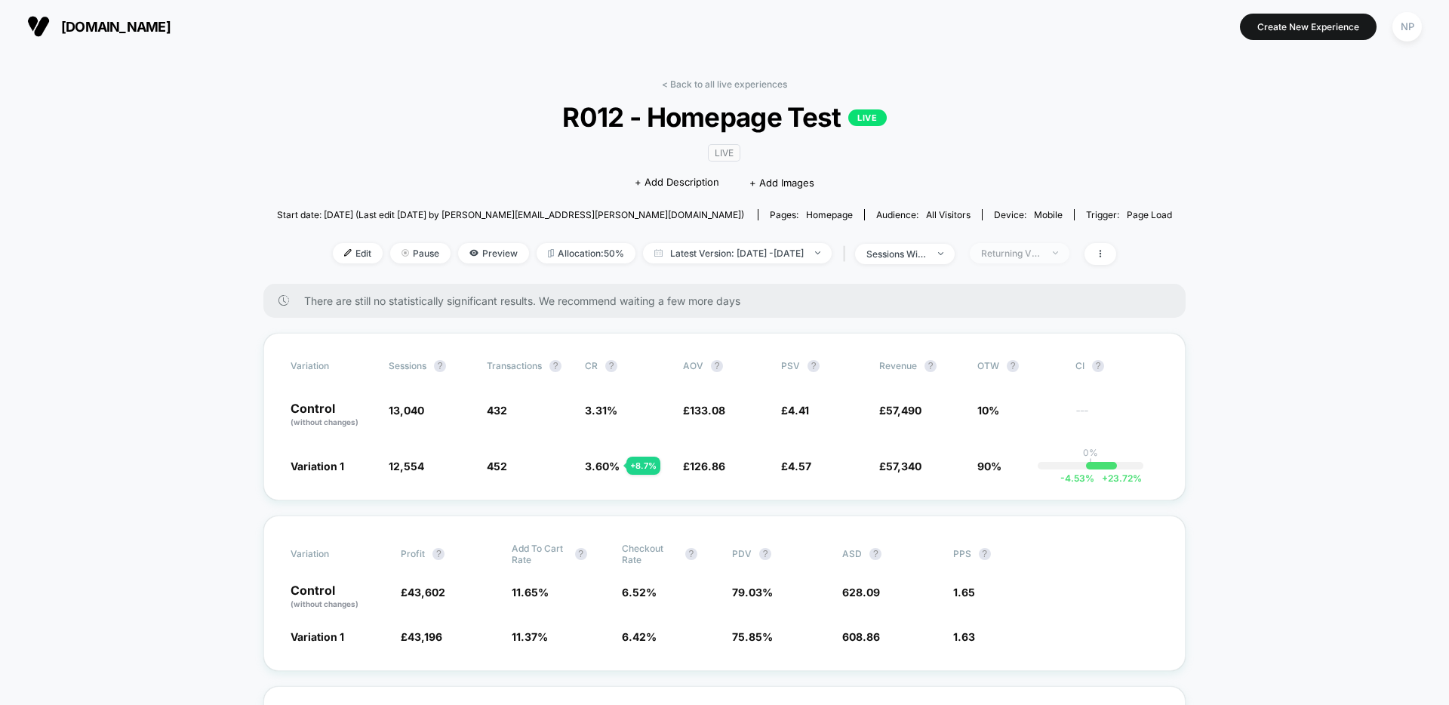
click at [1042, 256] on div "Returning Visitors" at bounding box center [1011, 253] width 60 height 11
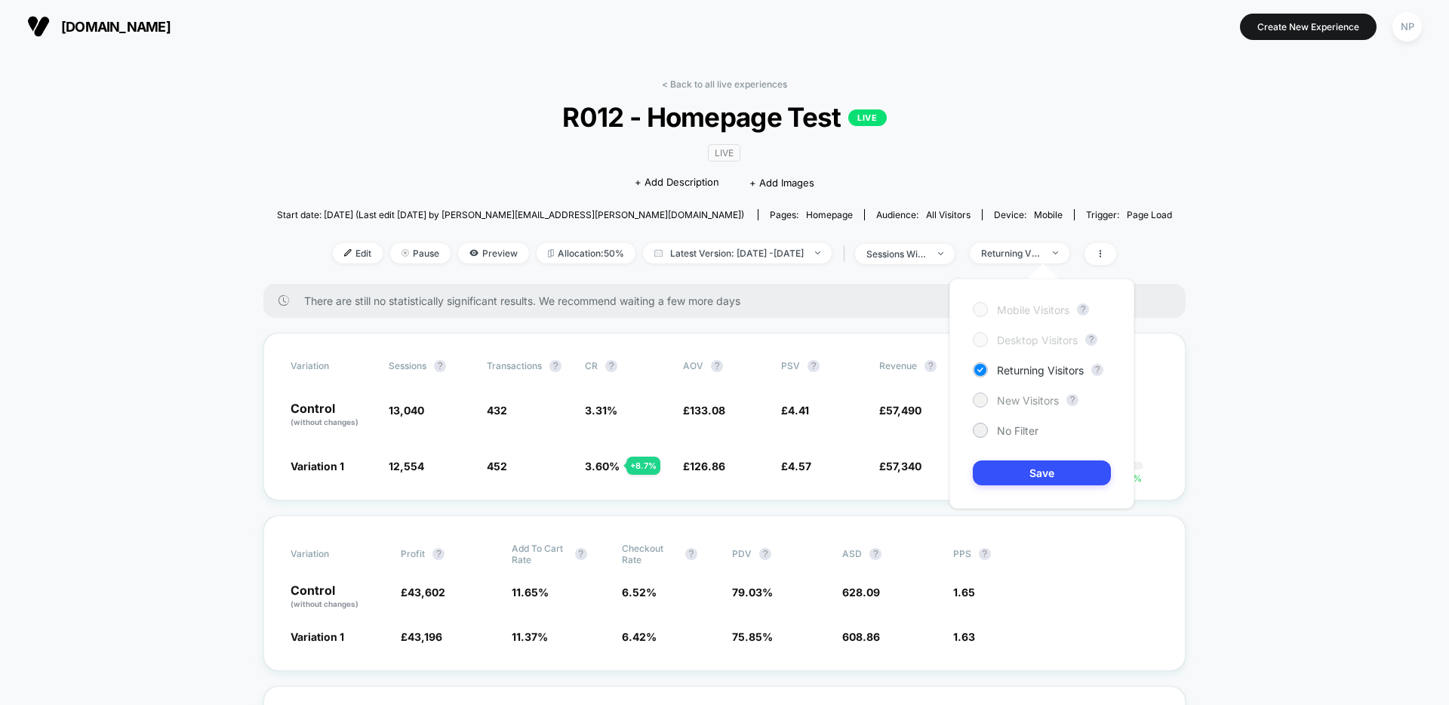
click at [1017, 405] on span "New Visitors" at bounding box center [1028, 400] width 62 height 13
click at [1010, 482] on button "Save" at bounding box center [1042, 472] width 138 height 25
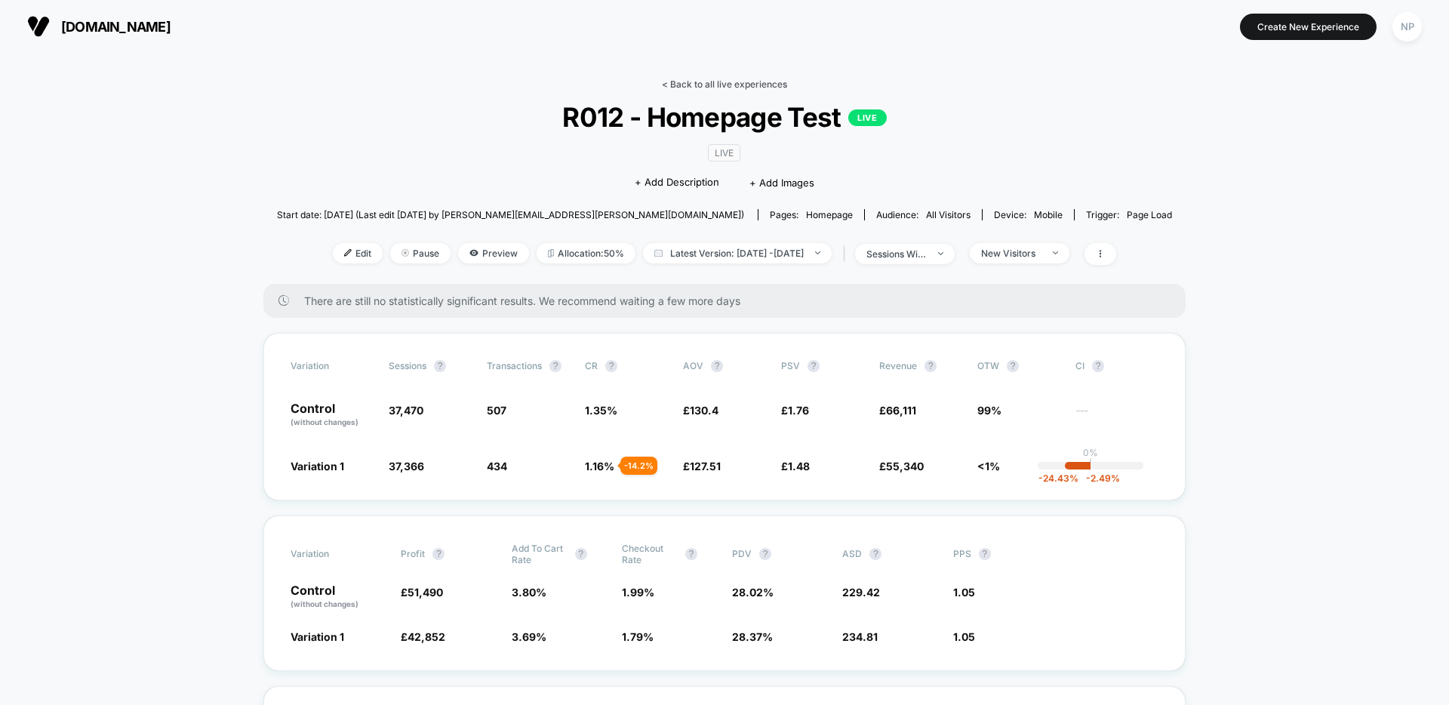
click at [740, 85] on link "< Back to all live experiences" at bounding box center [724, 84] width 125 height 11
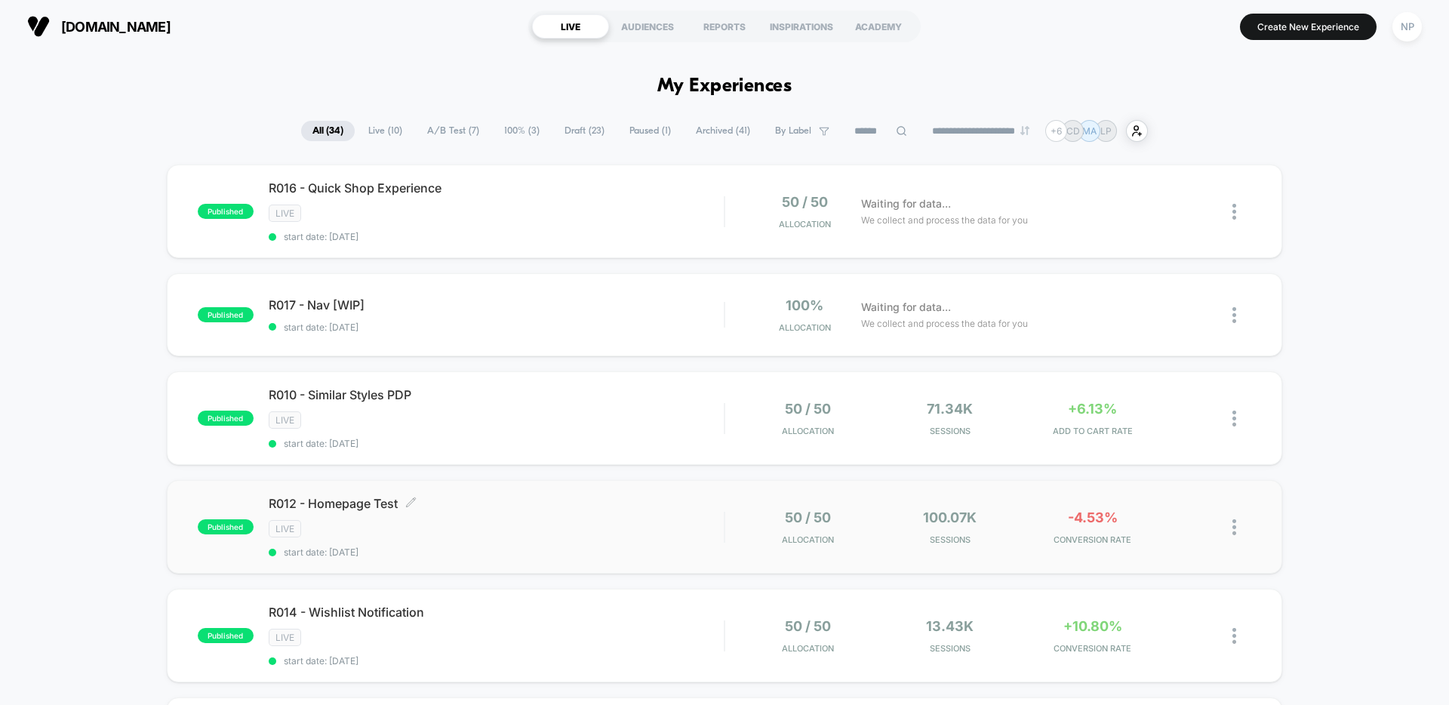
click at [666, 521] on div "LIVE" at bounding box center [496, 528] width 455 height 17
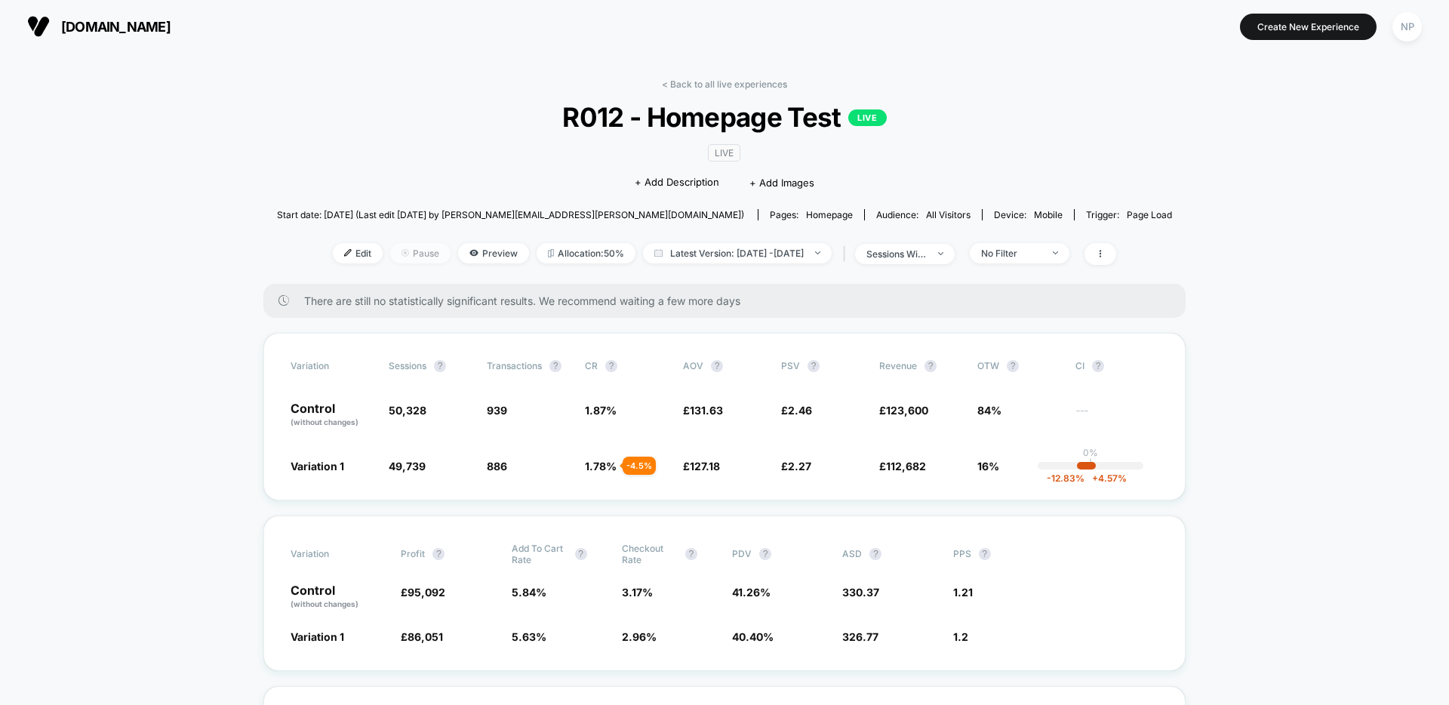
click at [390, 245] on span "Pause" at bounding box center [420, 253] width 60 height 20
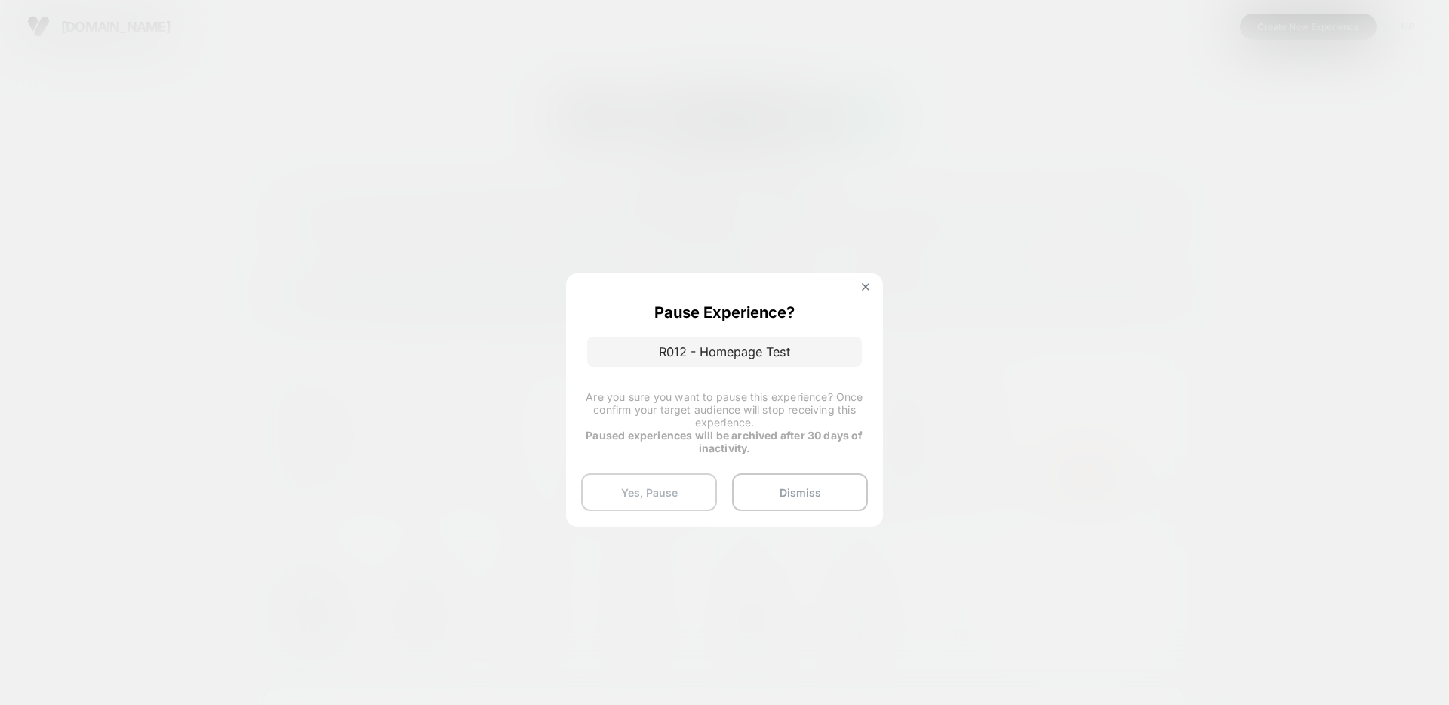
click at [703, 496] on button "Yes, Pause" at bounding box center [649, 492] width 136 height 38
